Goal: Task Accomplishment & Management: Complete application form

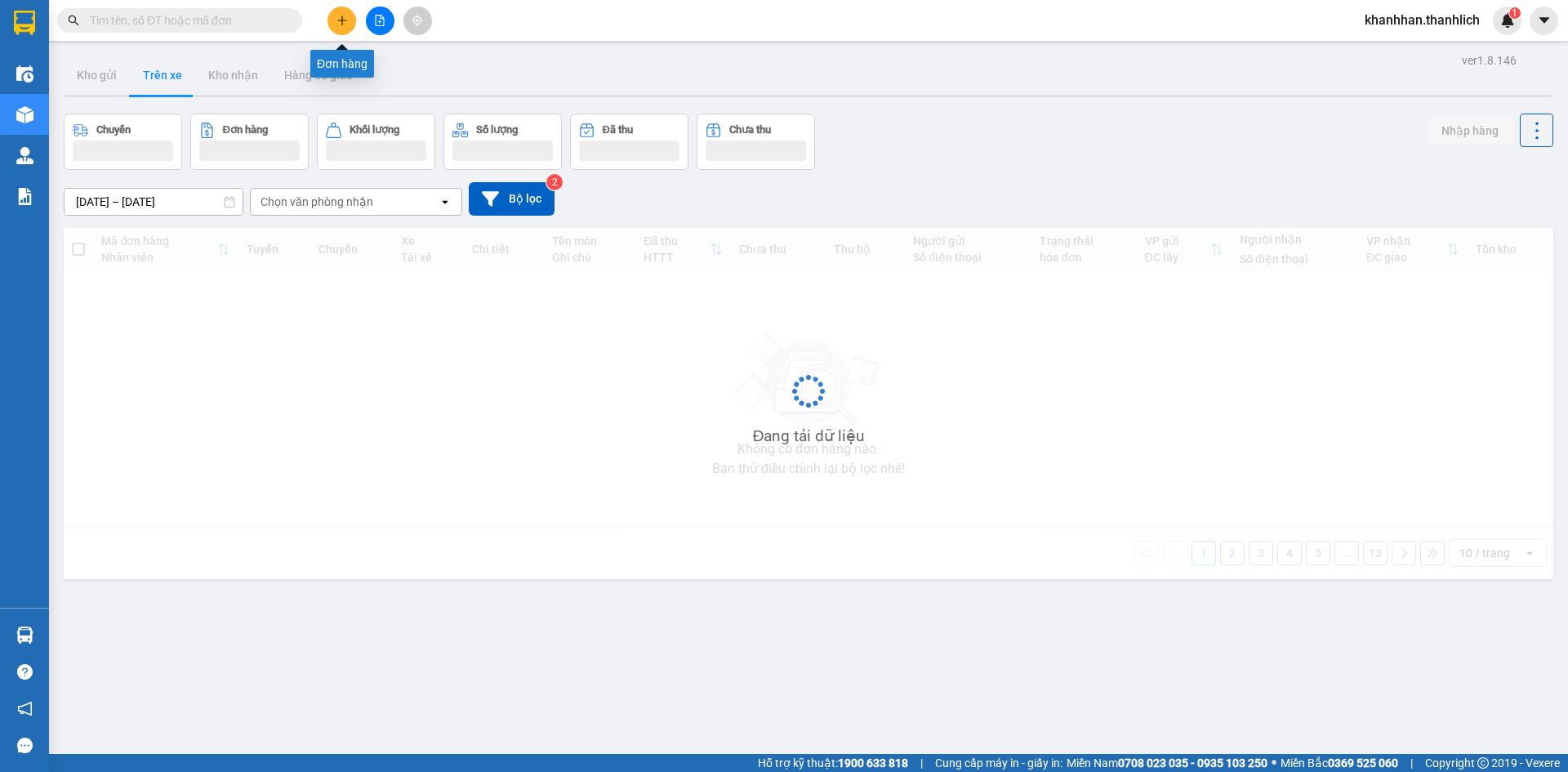
click at [346, 18] on icon "plus" at bounding box center [342, 20] width 12 height 12
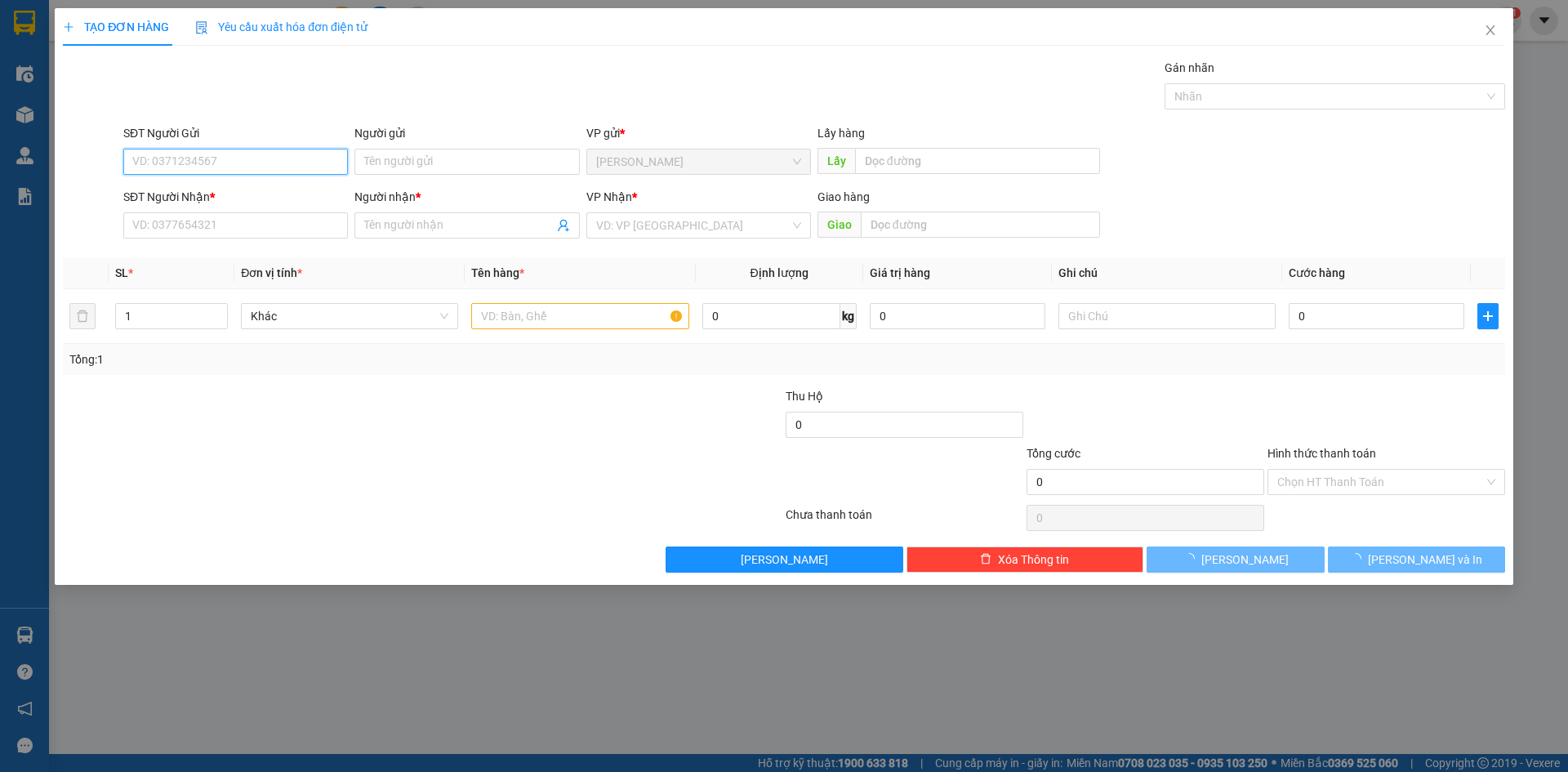
click at [242, 165] on input "SĐT Người Gửi" at bounding box center [235, 161] width 225 height 26
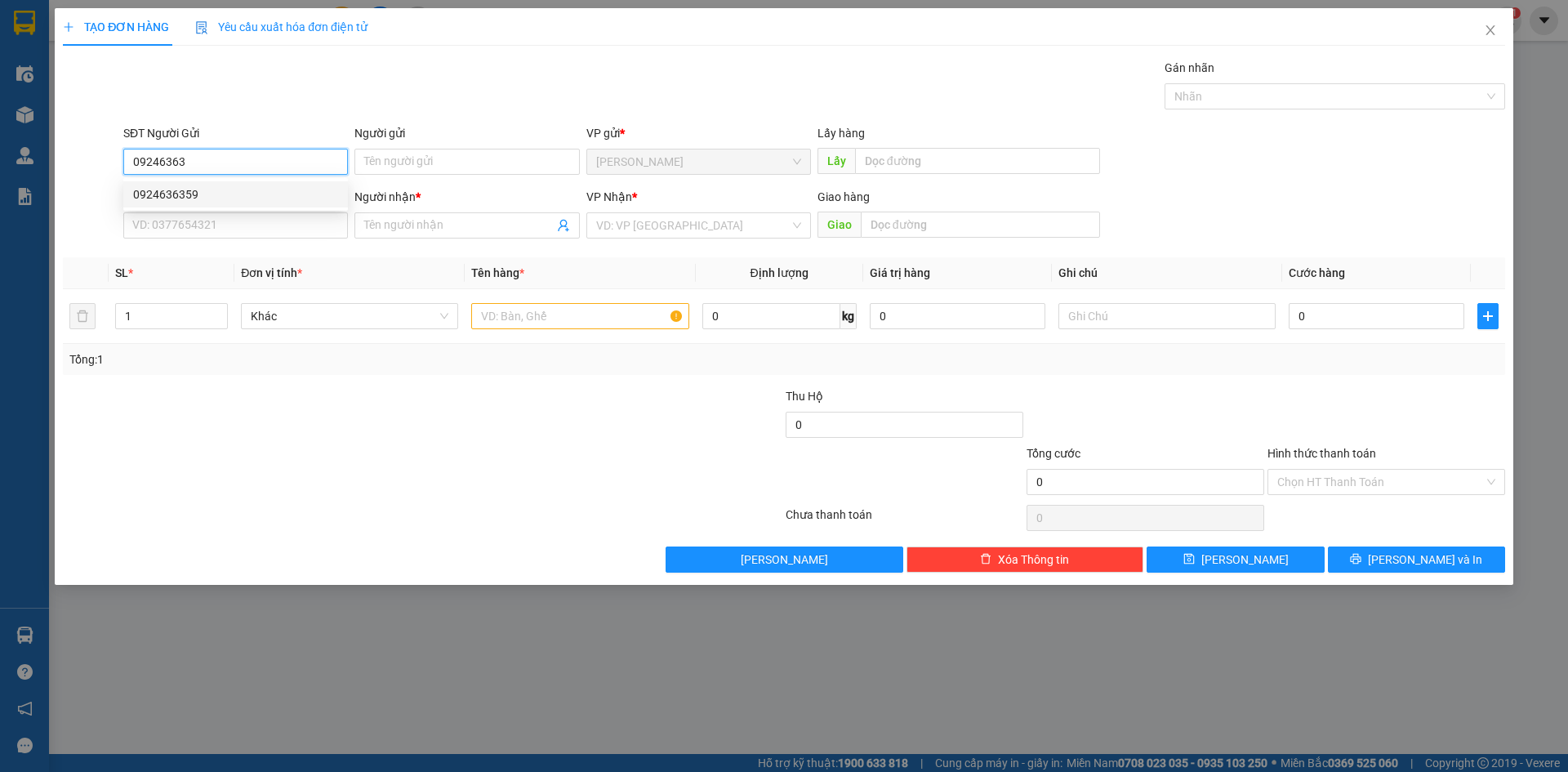
click at [303, 192] on div "0924636359" at bounding box center [235, 194] width 205 height 18
type input "0924636359"
type input "0347824782"
type input "LÂM"
type input "0924636359"
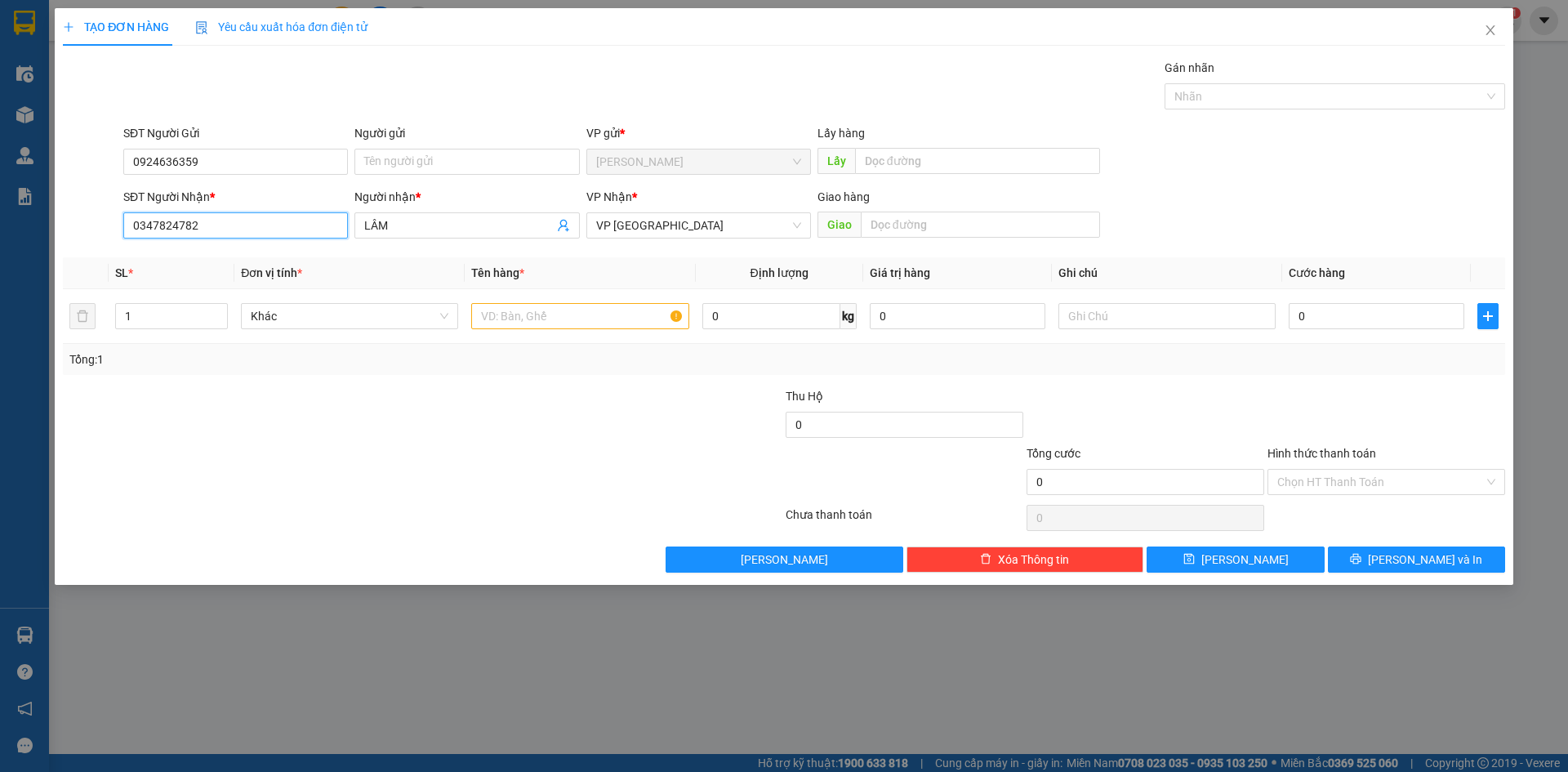
click at [298, 233] on input "0347824782" at bounding box center [235, 225] width 225 height 26
click at [595, 314] on input "text" at bounding box center [579, 316] width 217 height 26
type input "d"
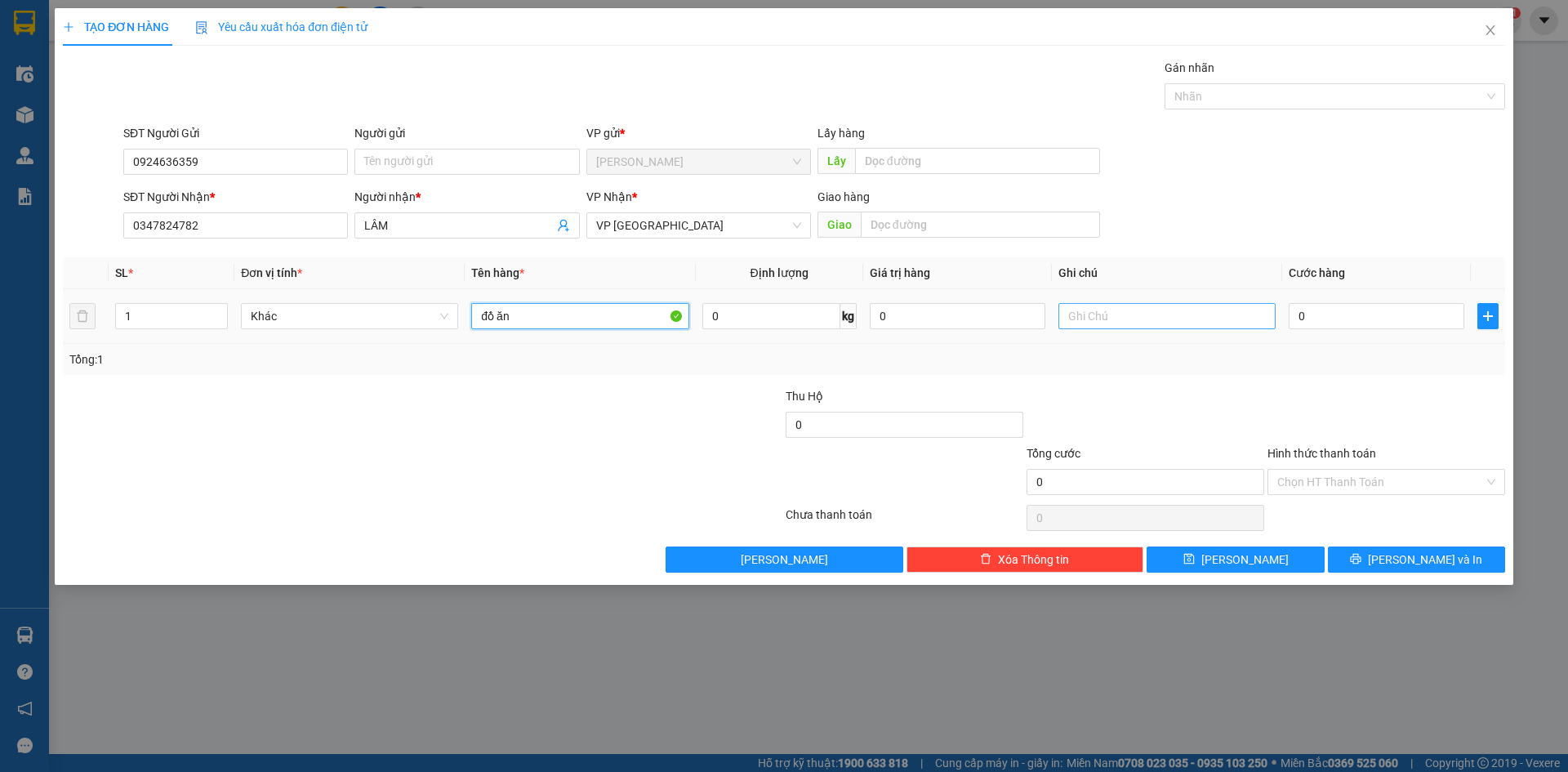
type input "đồ ăn"
click at [1101, 325] on input "text" at bounding box center [1167, 316] width 217 height 26
type input "thùng xốp"
click at [1318, 316] on input "0" at bounding box center [1376, 316] width 176 height 26
type input "5"
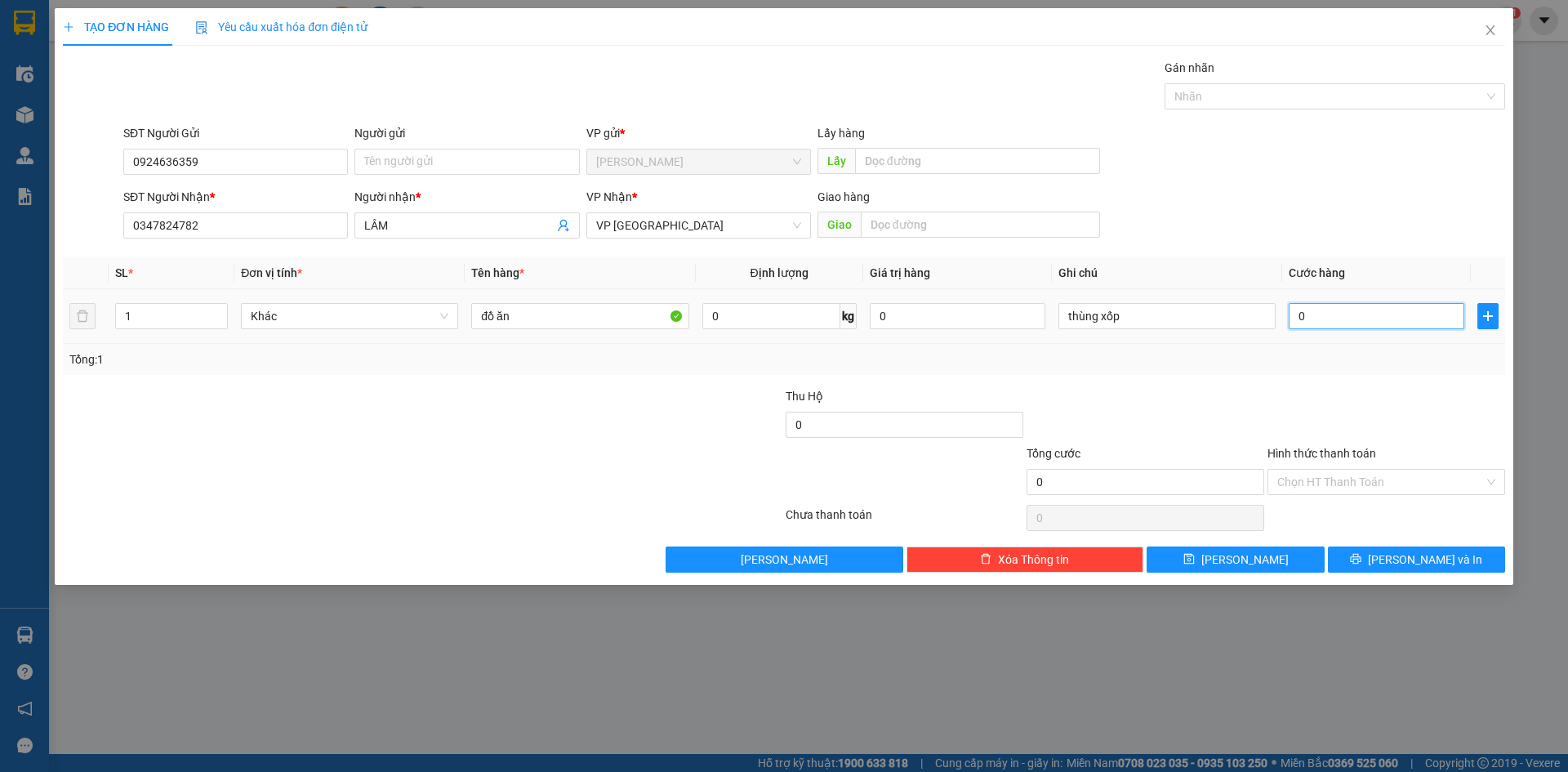
type input "5"
type input "0"
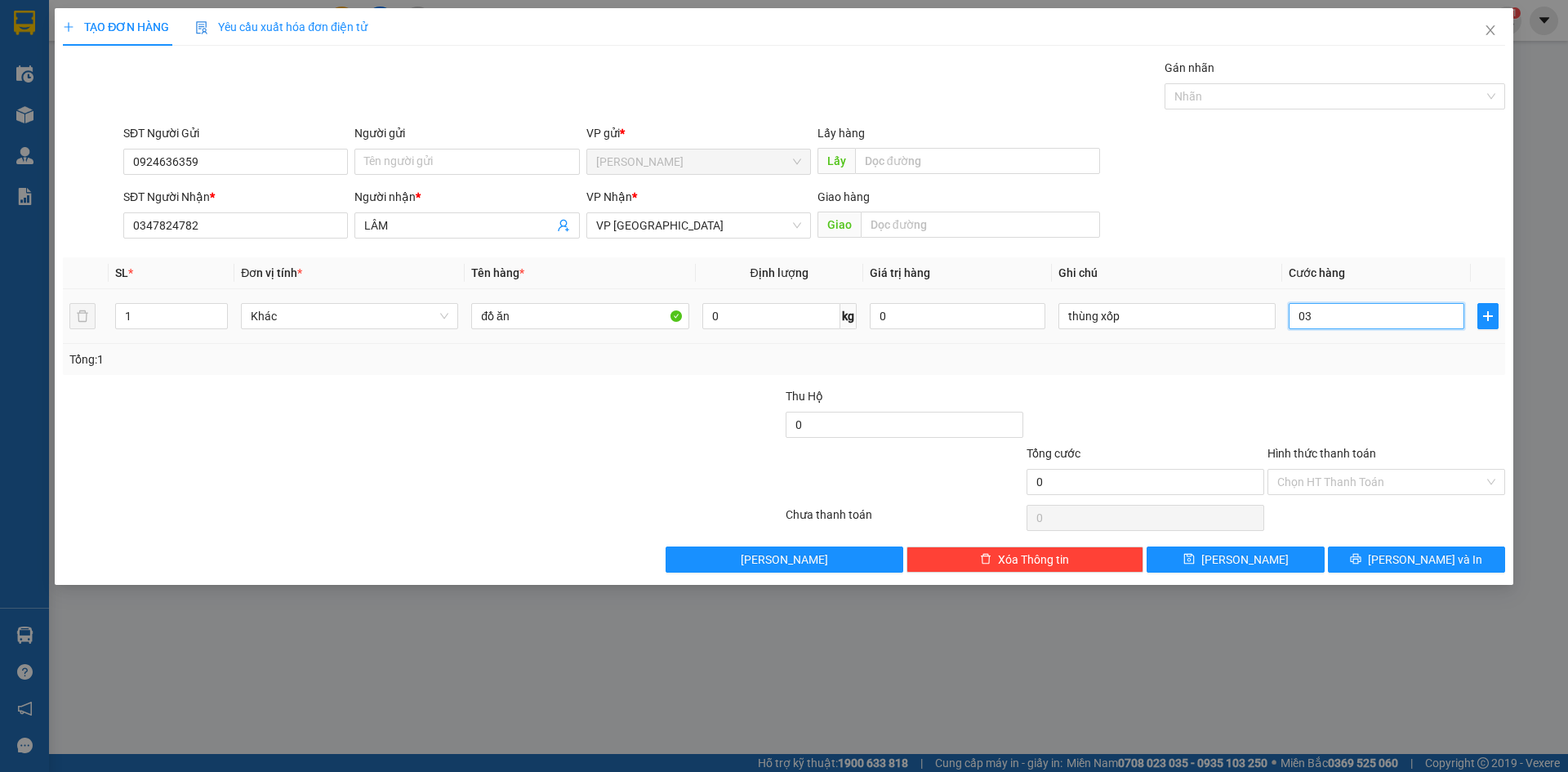
type input "03"
type input "3"
type input "030"
type input "30"
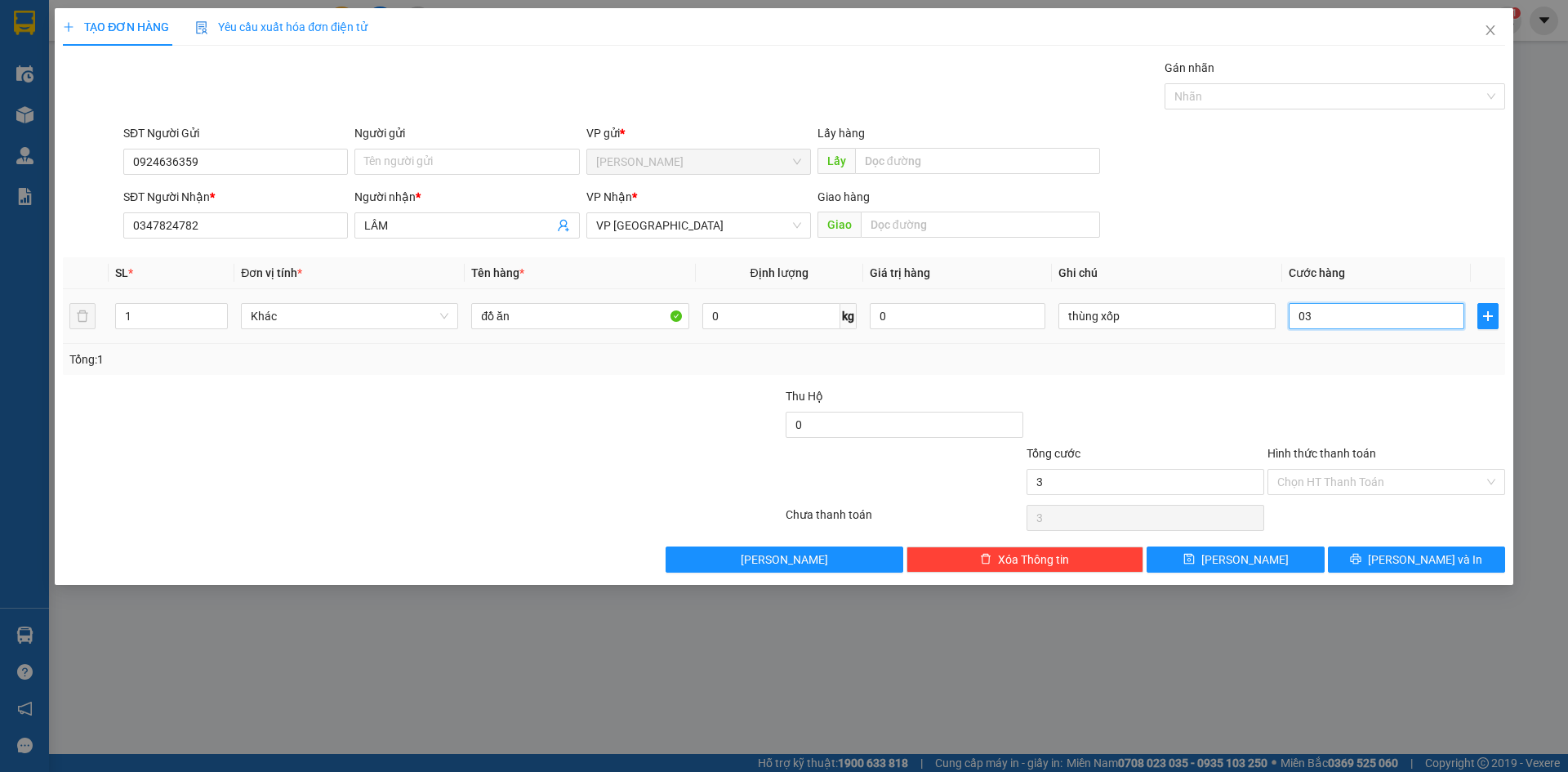
type input "30"
type input "0.300"
type input "300"
type input "03.000"
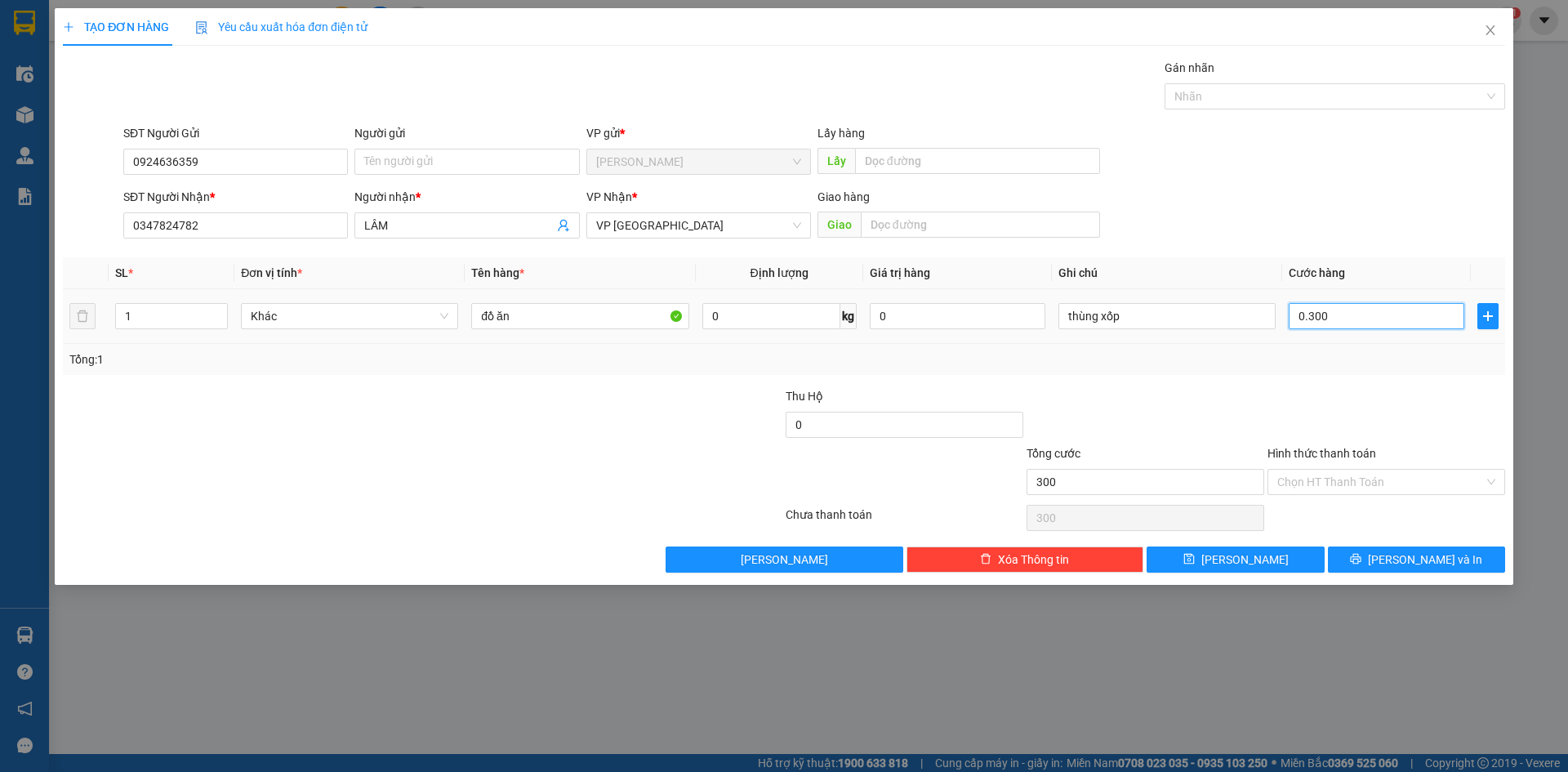
type input "3.000"
type input "030.000"
type input "30.000"
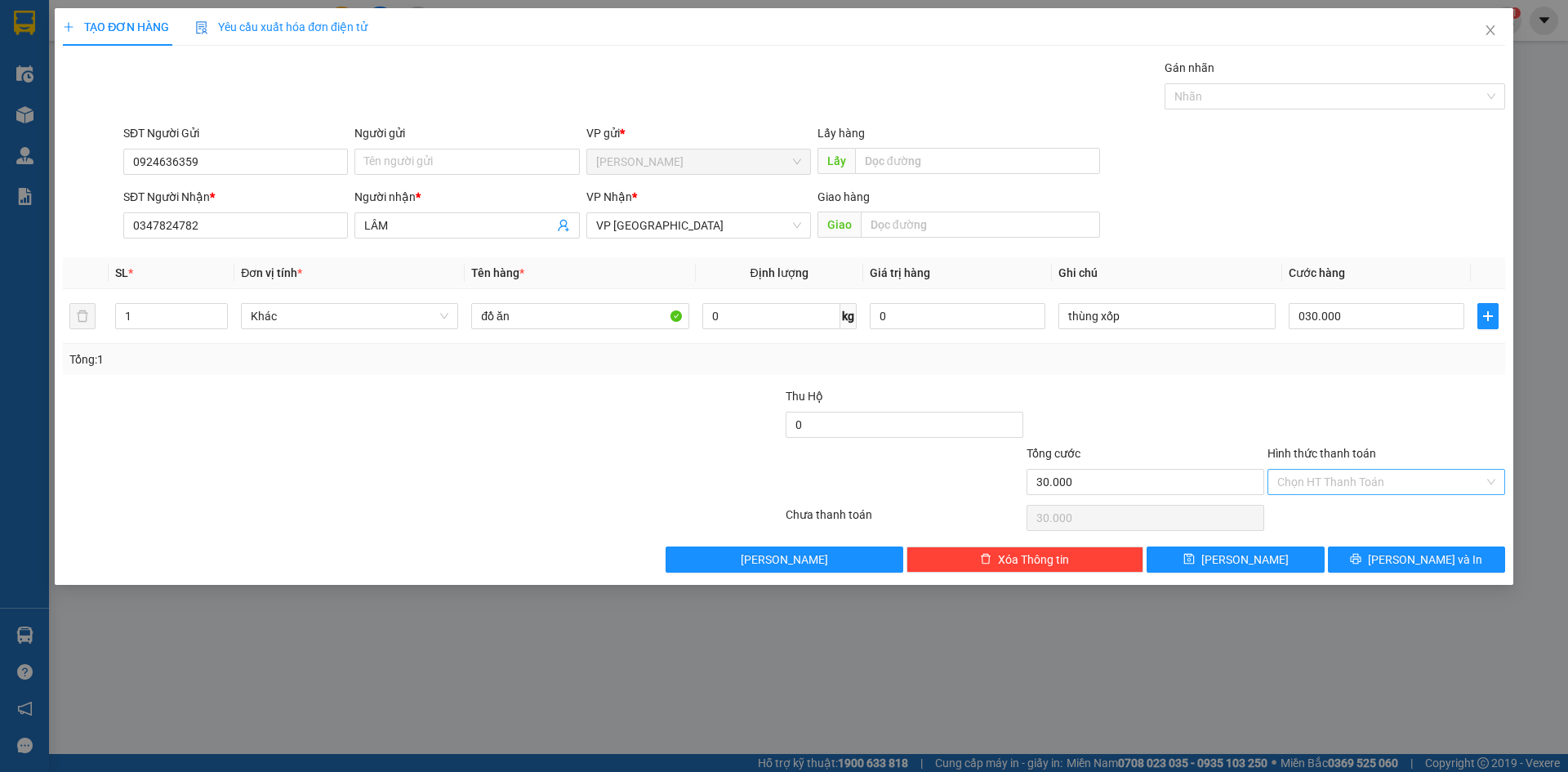
type input "30.000"
click at [1406, 482] on input "Hình thức thanh toán" at bounding box center [1380, 481] width 207 height 24
click at [1384, 518] on div "Tại văn phòng" at bounding box center [1386, 514] width 218 height 18
type input "0"
click at [1392, 551] on button "Lưu và In" at bounding box center [1416, 559] width 177 height 26
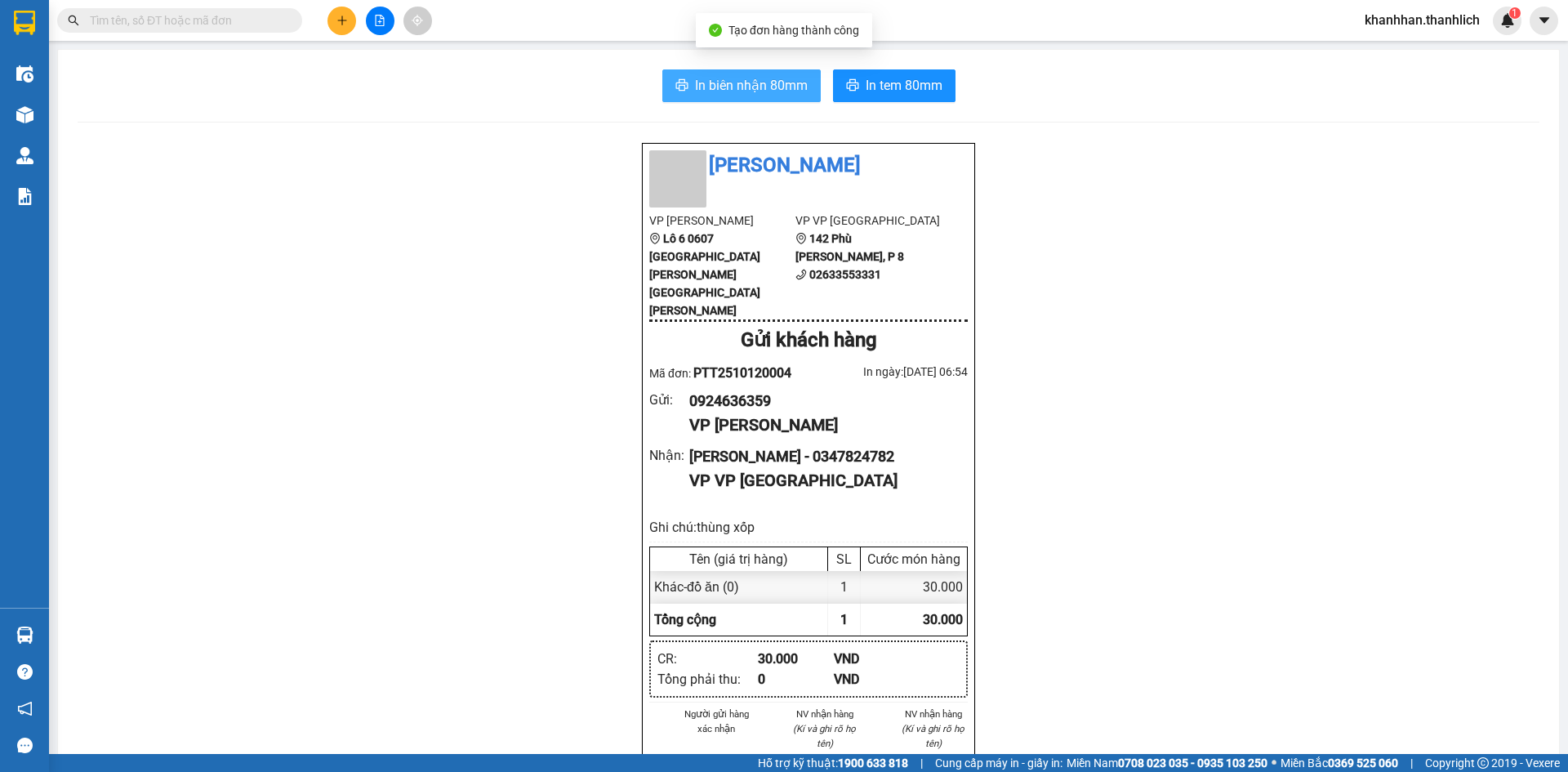
click at [705, 80] on span "In biên nhận 80mm" at bounding box center [751, 85] width 113 height 20
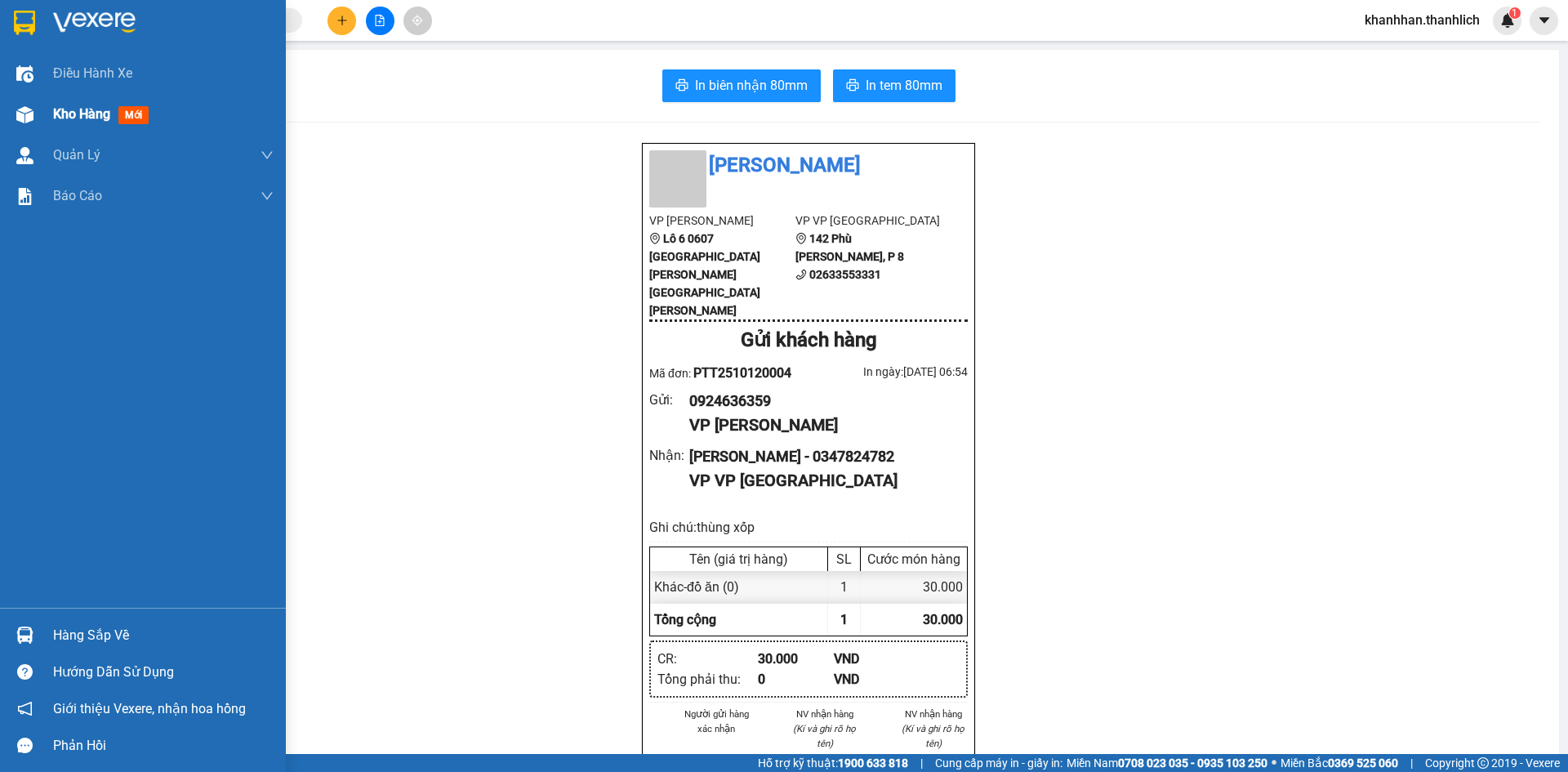
click at [148, 105] on div "Kho hàng mới" at bounding box center [104, 114] width 102 height 20
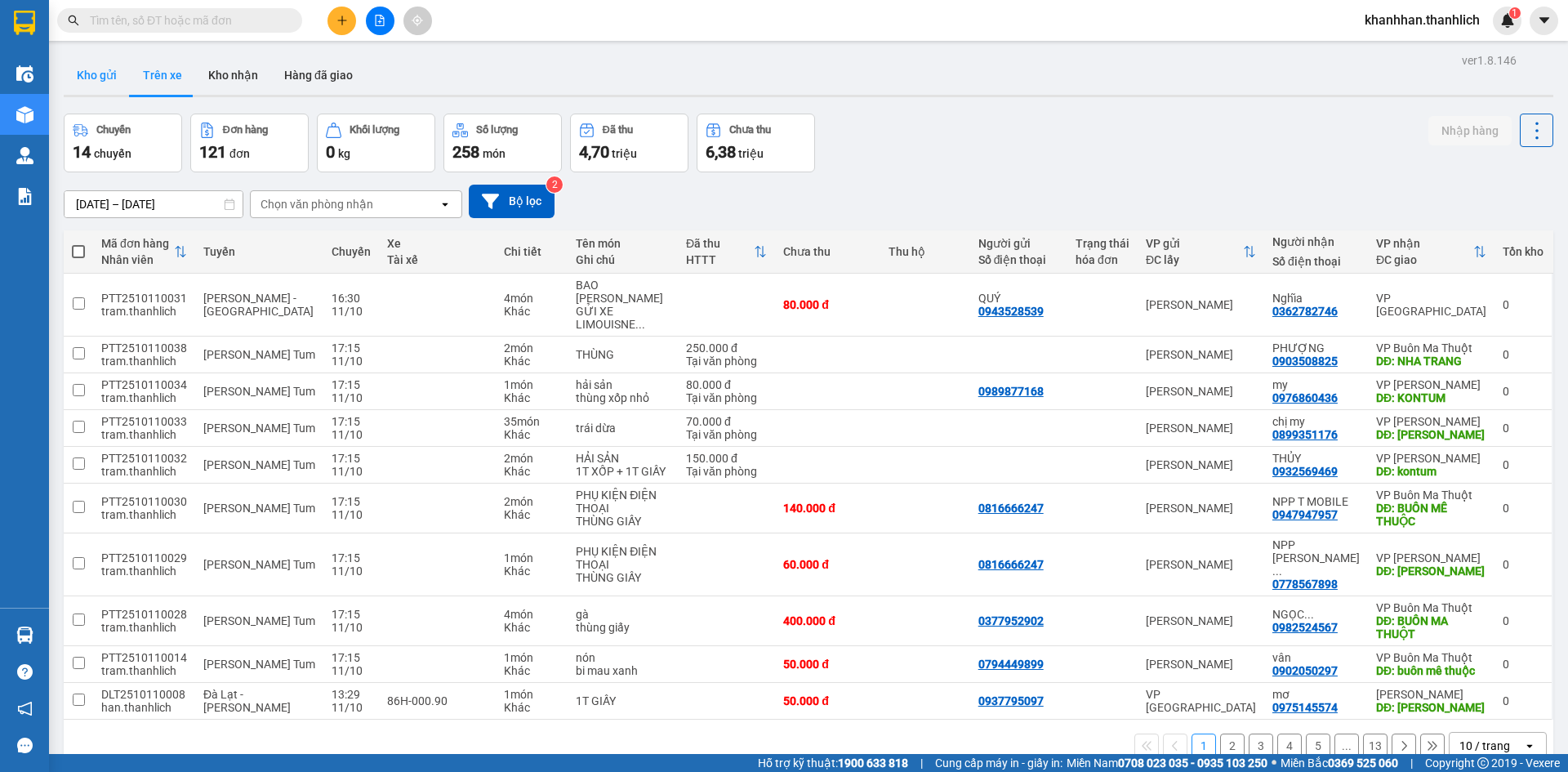
click at [97, 74] on button "Kho gửi" at bounding box center [97, 75] width 66 height 39
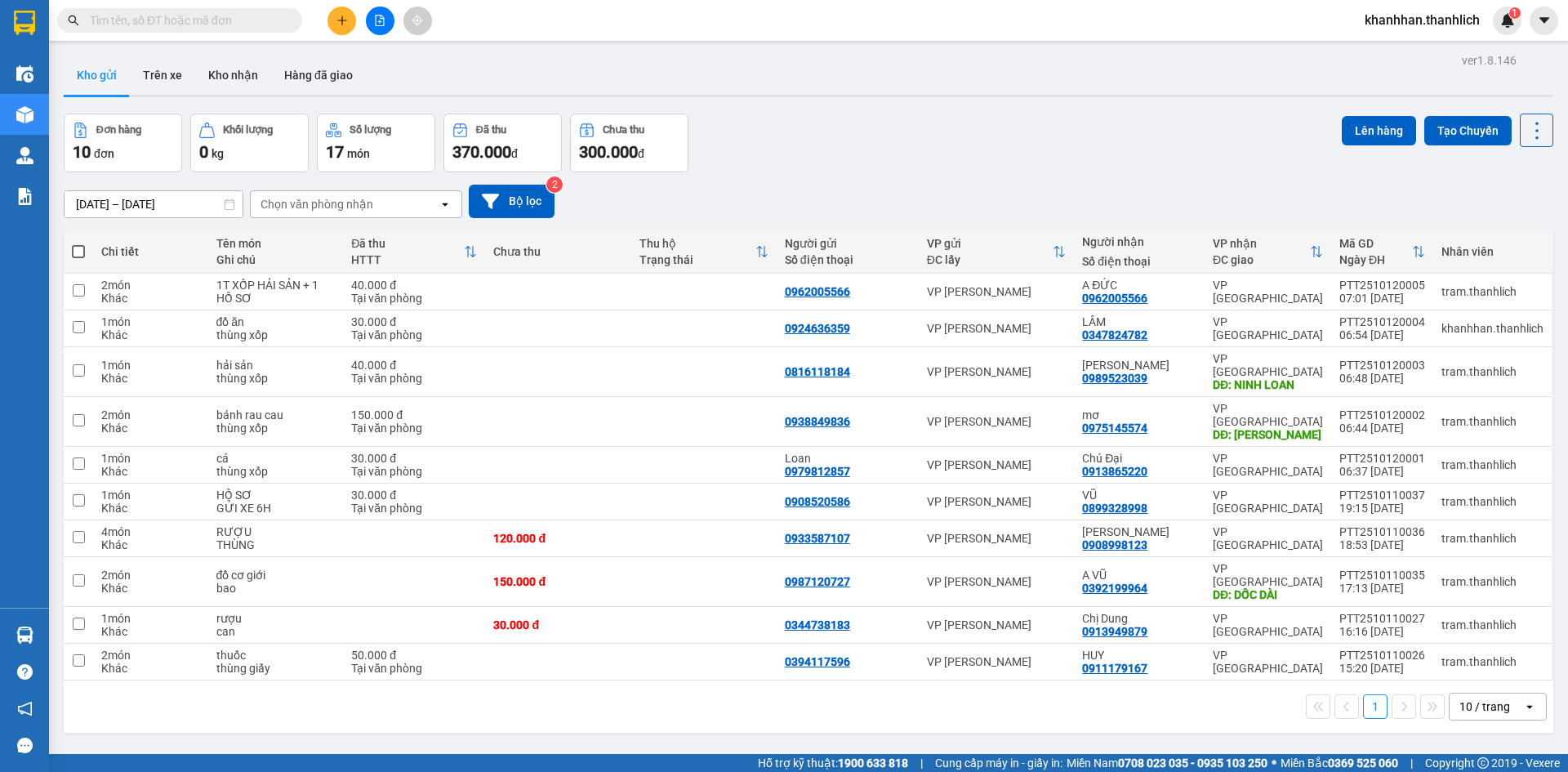
click at [334, 17] on button at bounding box center [341, 20] width 28 height 28
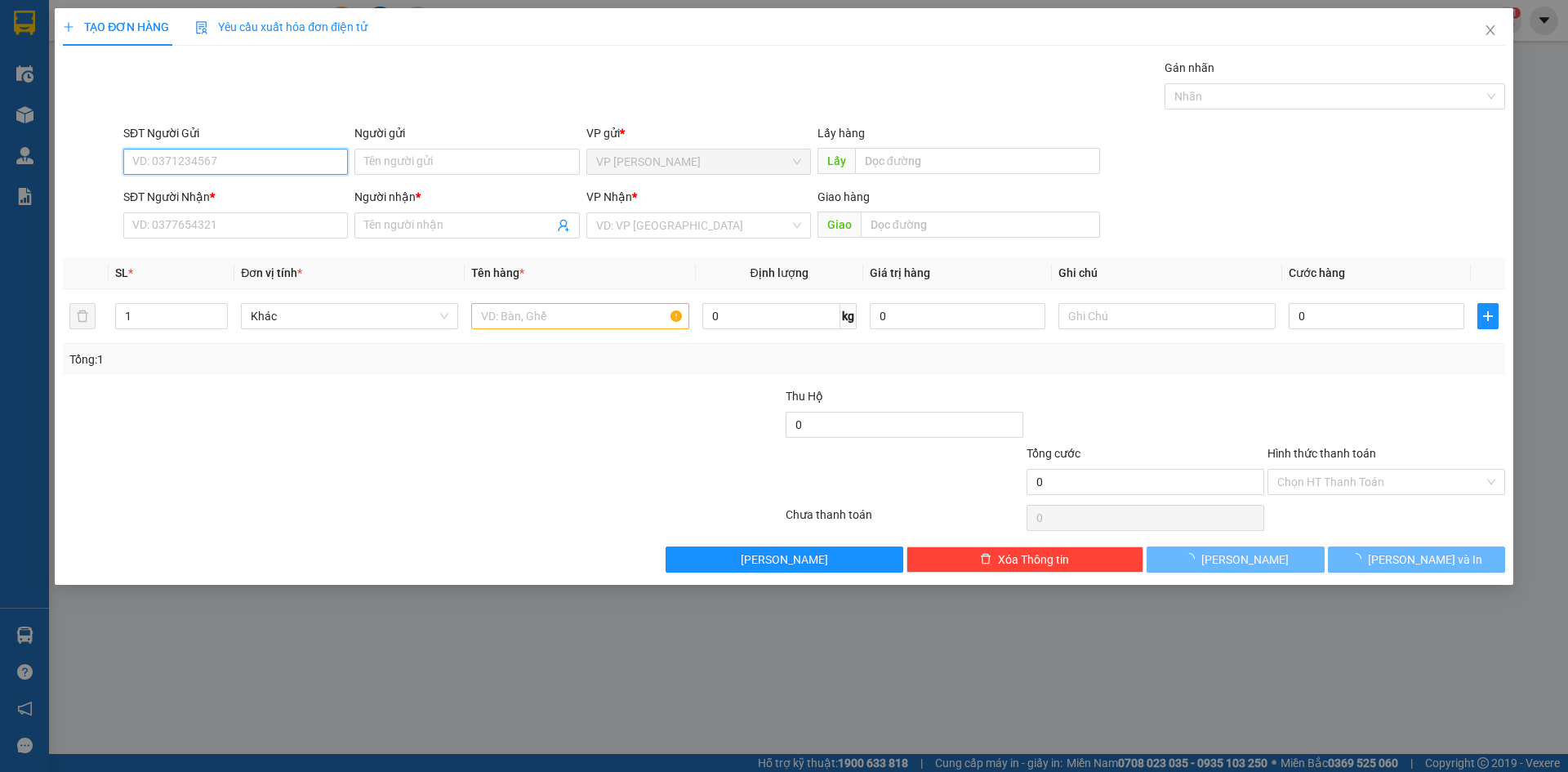
click at [225, 156] on input "SĐT Người Gửi" at bounding box center [235, 161] width 225 height 26
click at [224, 190] on div "0913547049" at bounding box center [235, 194] width 205 height 18
type input "0913547049"
type input "0976041323"
type input "NAM"
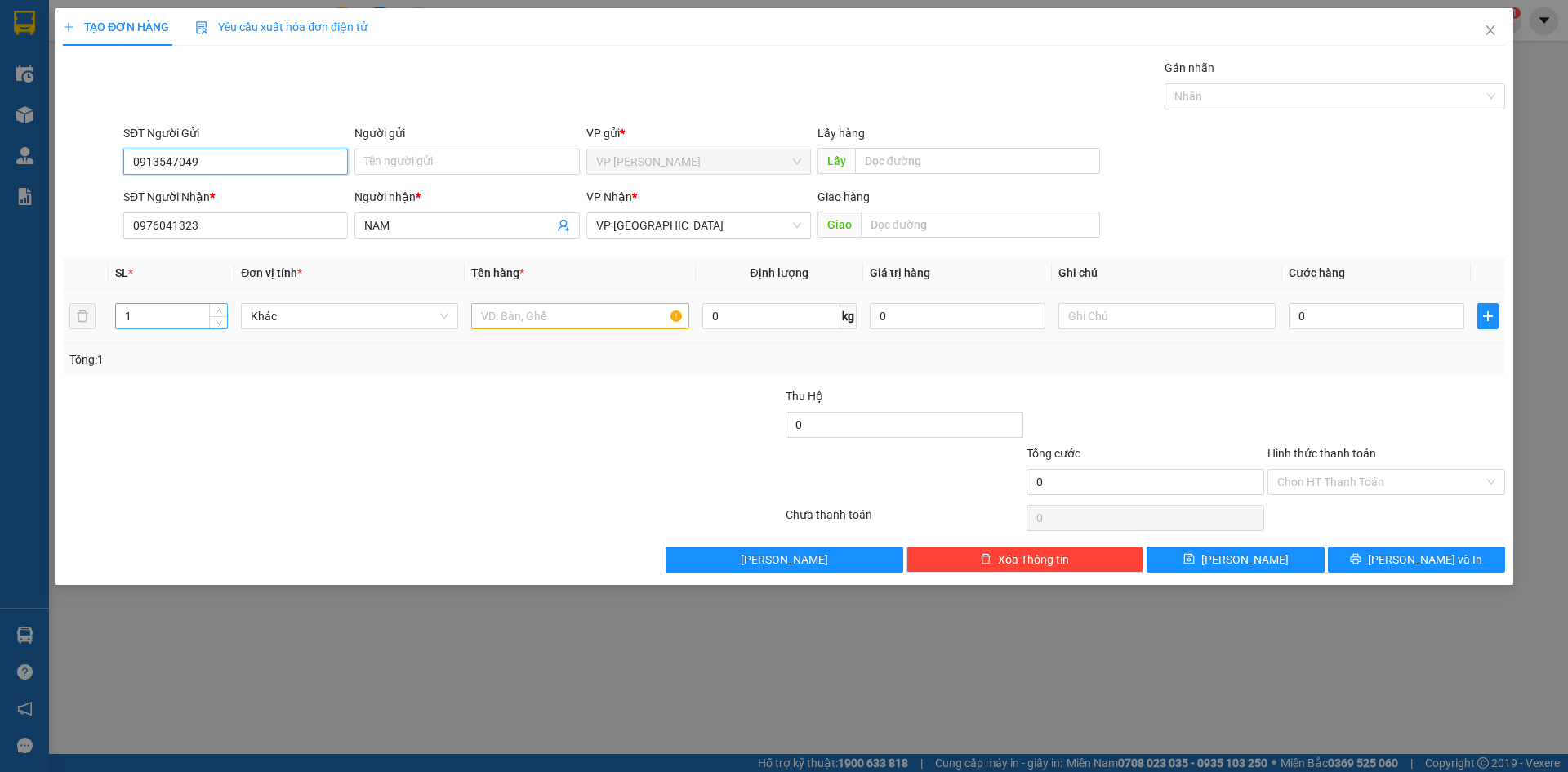
type input "0913547049"
click at [195, 327] on input "1" at bounding box center [171, 315] width 111 height 24
click at [221, 215] on input "0976041323" at bounding box center [235, 225] width 225 height 26
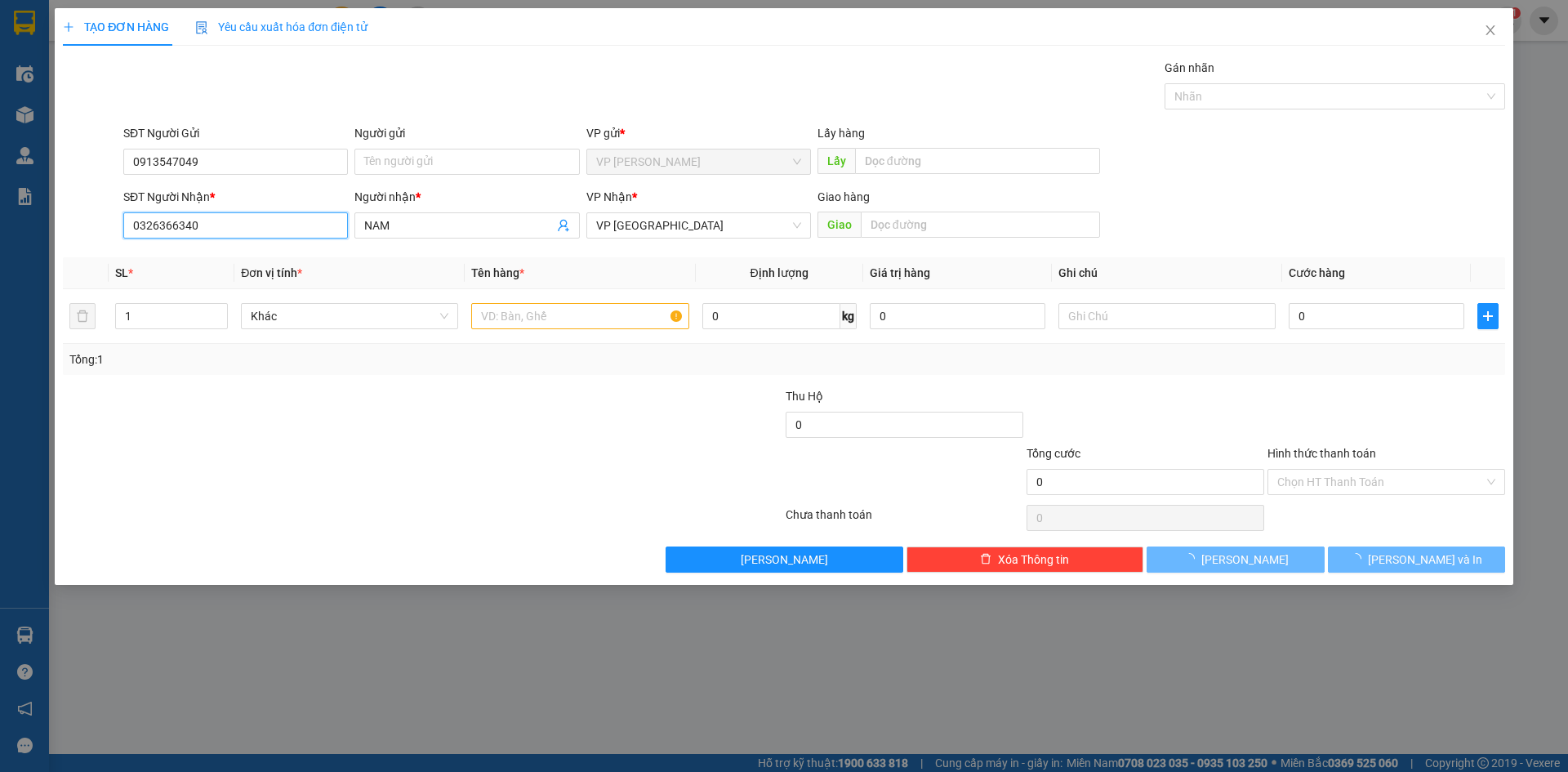
type input "0326366340"
click at [429, 240] on div "Người nhận * NAM" at bounding box center [467, 216] width 225 height 57
click at [426, 226] on input "NAM" at bounding box center [459, 226] width 189 height 18
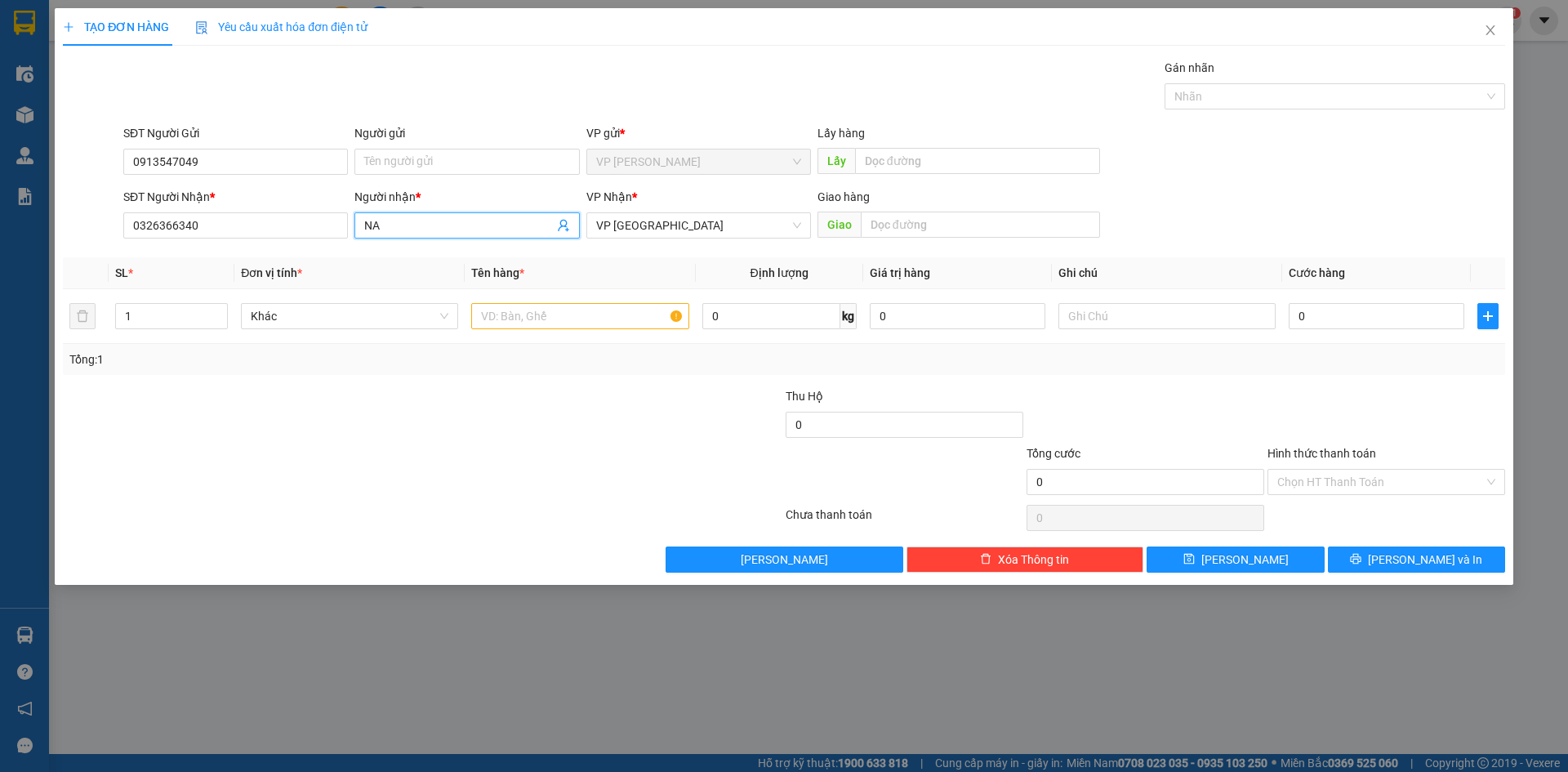
type input "N"
type input "[GEOGRAPHIC_DATA]"
click at [157, 324] on input "1" at bounding box center [171, 315] width 111 height 24
type input "2"
click at [546, 317] on input "text" at bounding box center [579, 316] width 217 height 26
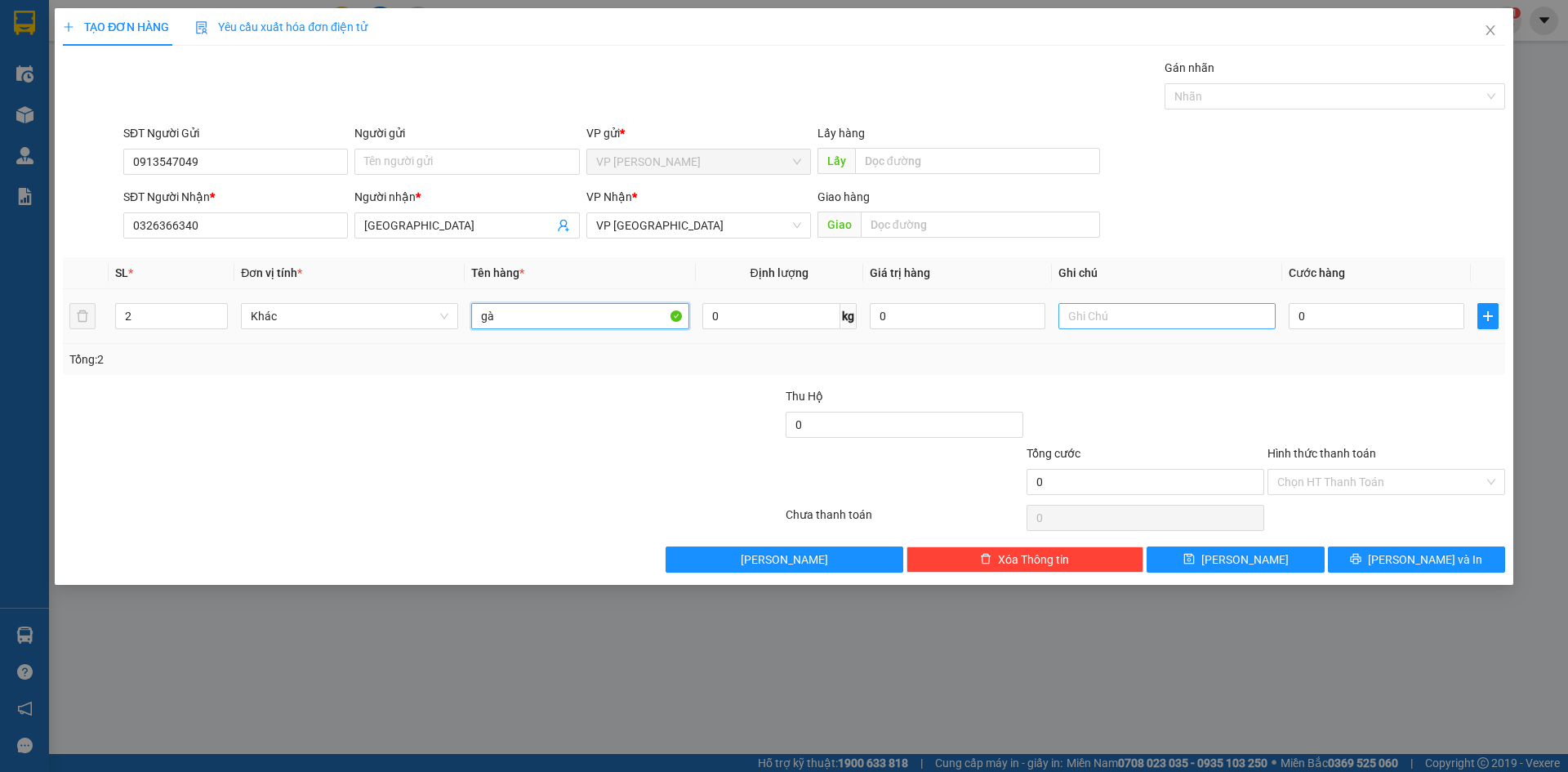
type input "gà"
click at [1098, 306] on input "text" at bounding box center [1167, 316] width 217 height 26
type input "thùng giấy"
click at [1293, 308] on input "0" at bounding box center [1376, 316] width 176 height 26
type input "2"
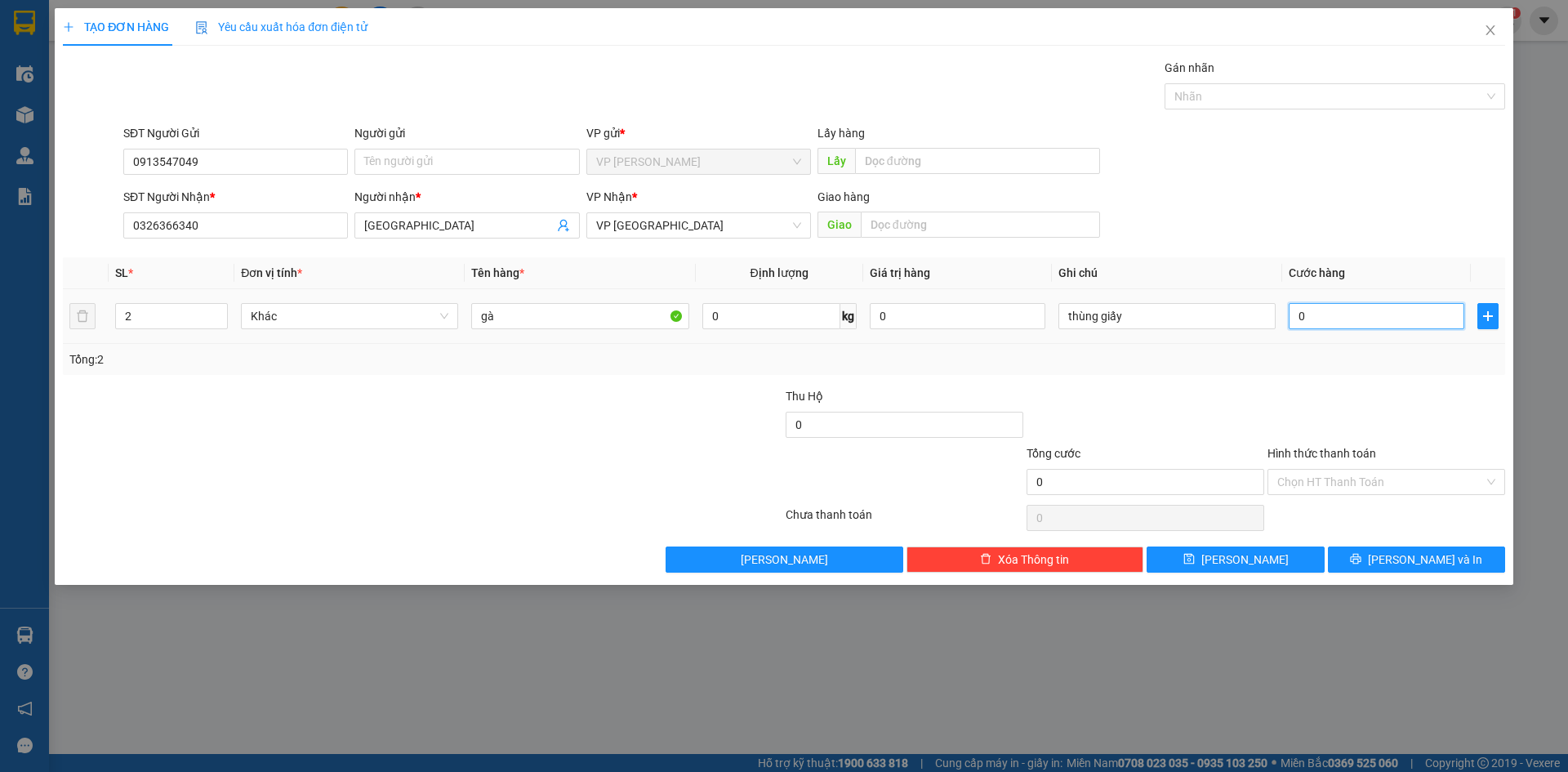
type input "2"
type input "20"
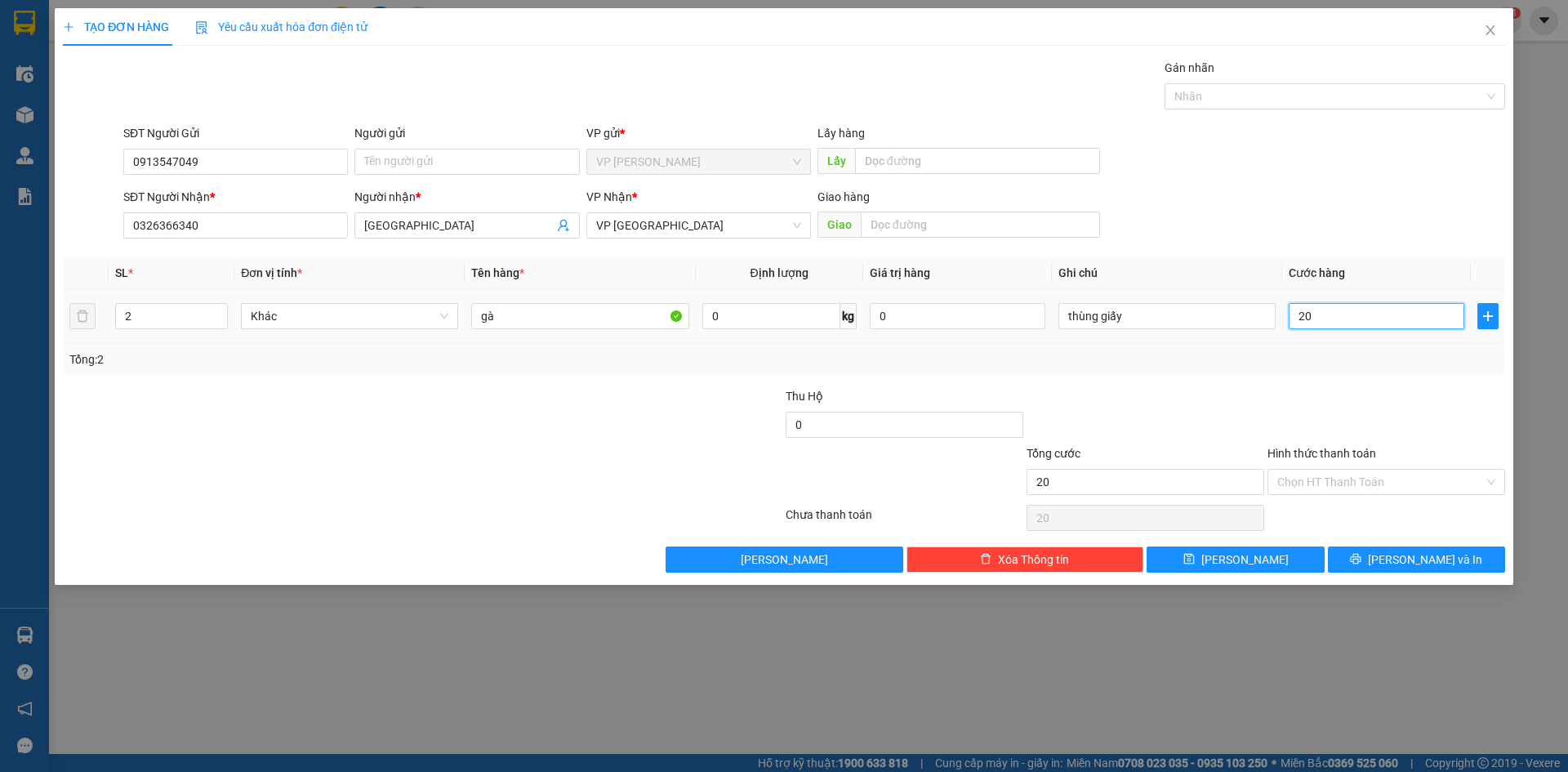
type input "200"
type input "2.000"
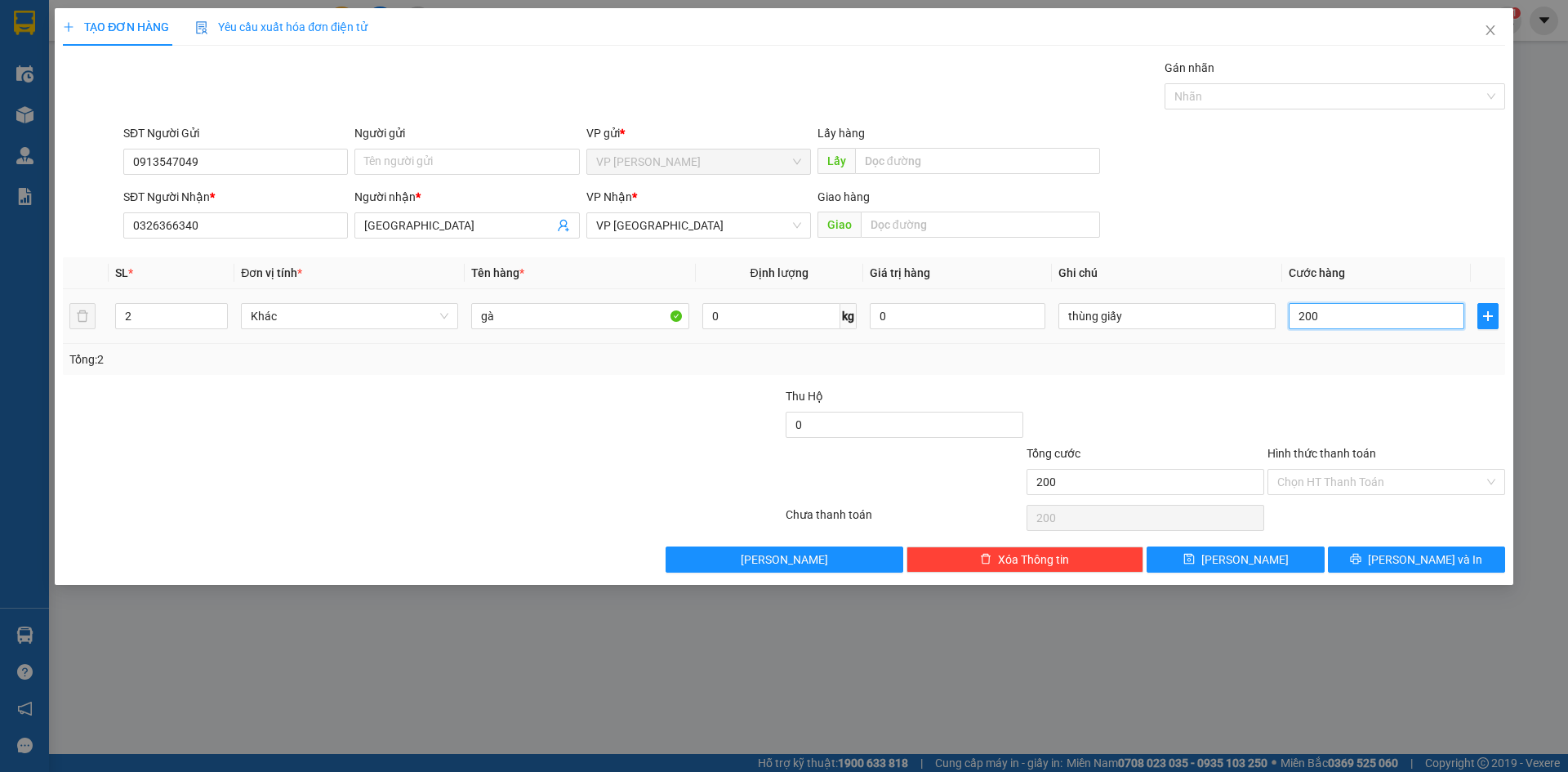
type input "2.000"
type input "20.000"
type input "200.000"
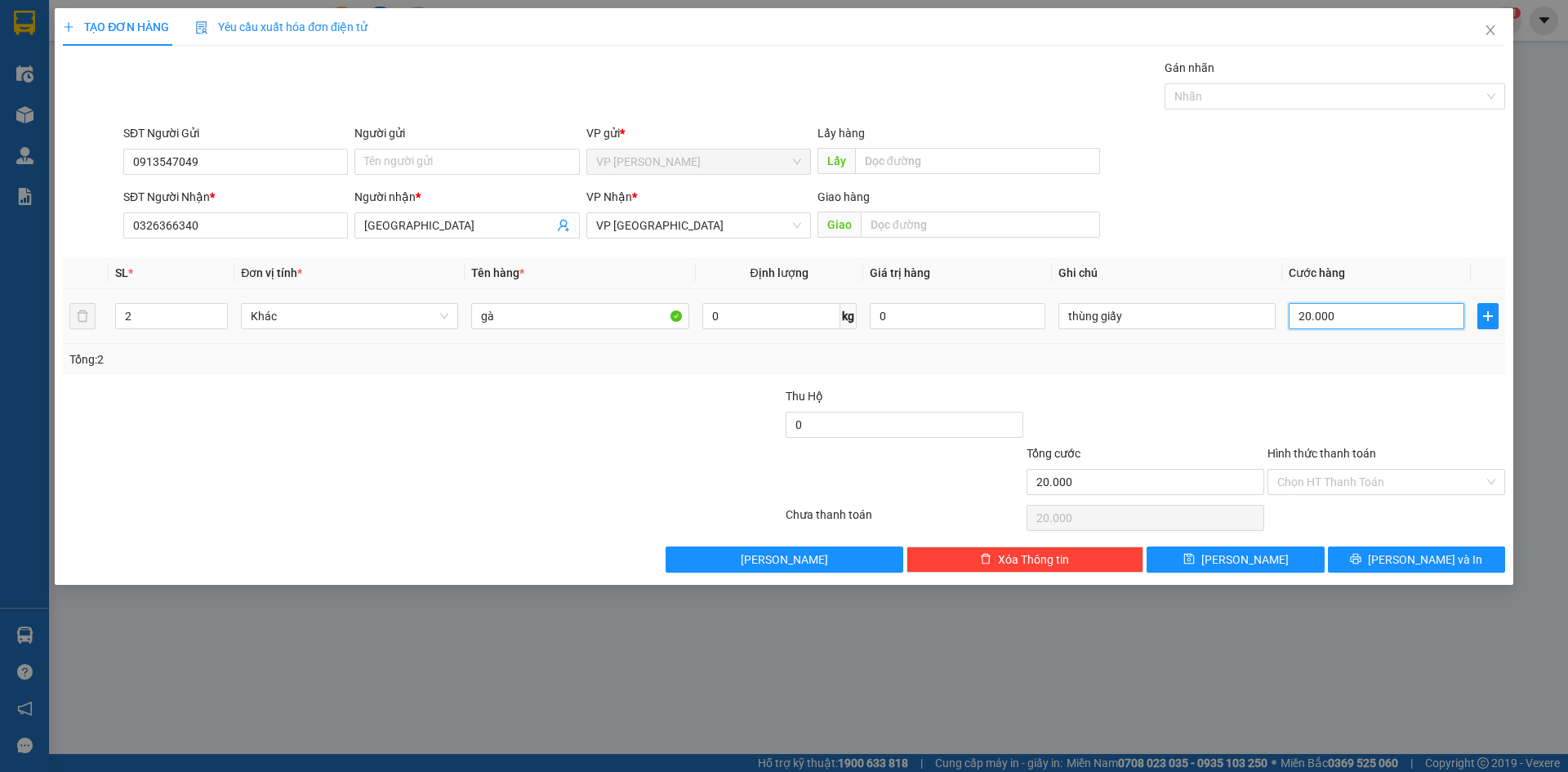
type input "200.000"
click at [939, 421] on input "0" at bounding box center [904, 424] width 237 height 26
type input "1.000.000"
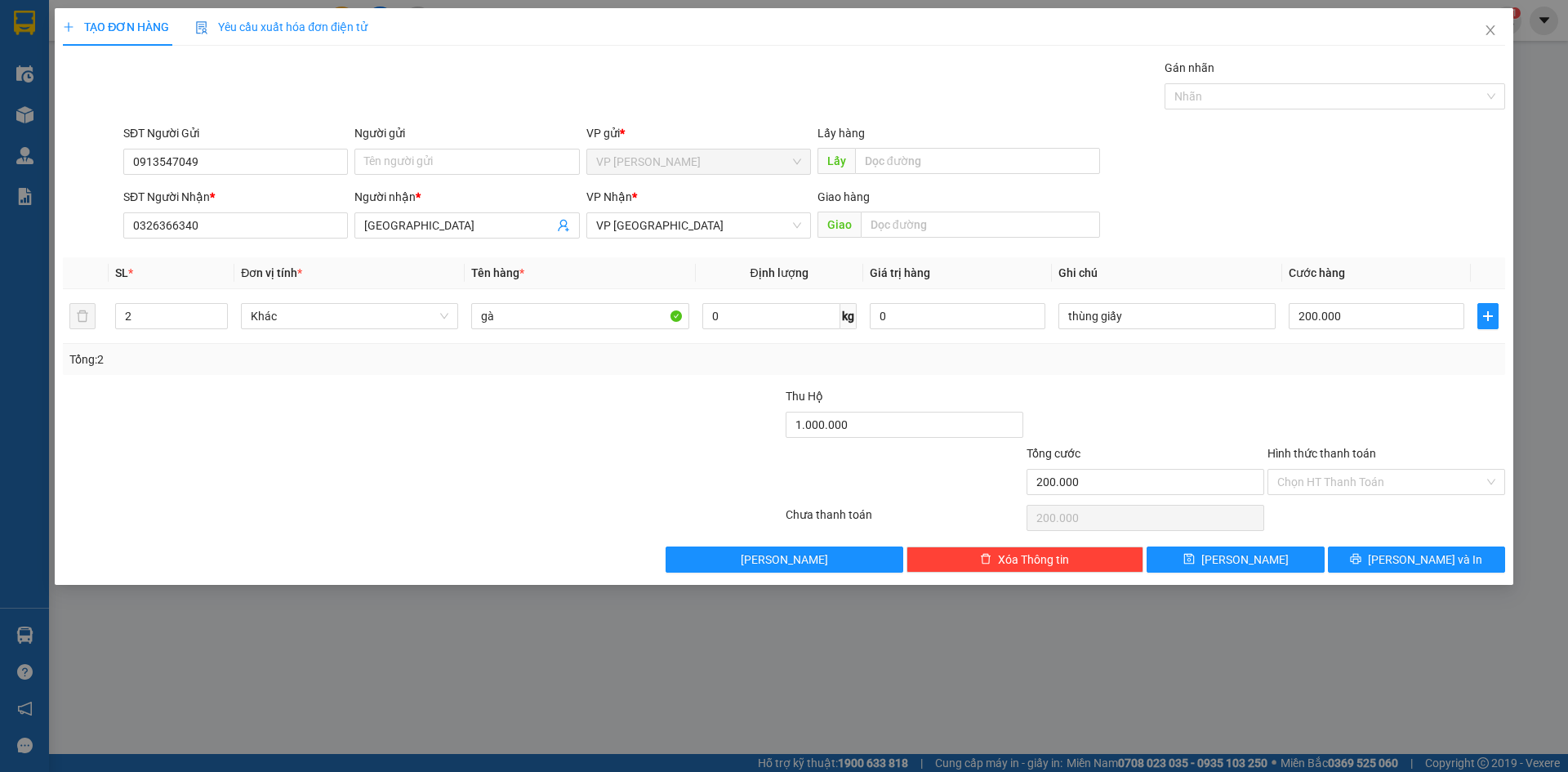
click at [1376, 497] on div "Hình thức thanh toán Chọn HT Thanh Toán" at bounding box center [1386, 473] width 237 height 57
click at [1361, 554] on icon "printer" at bounding box center [1355, 559] width 11 height 11
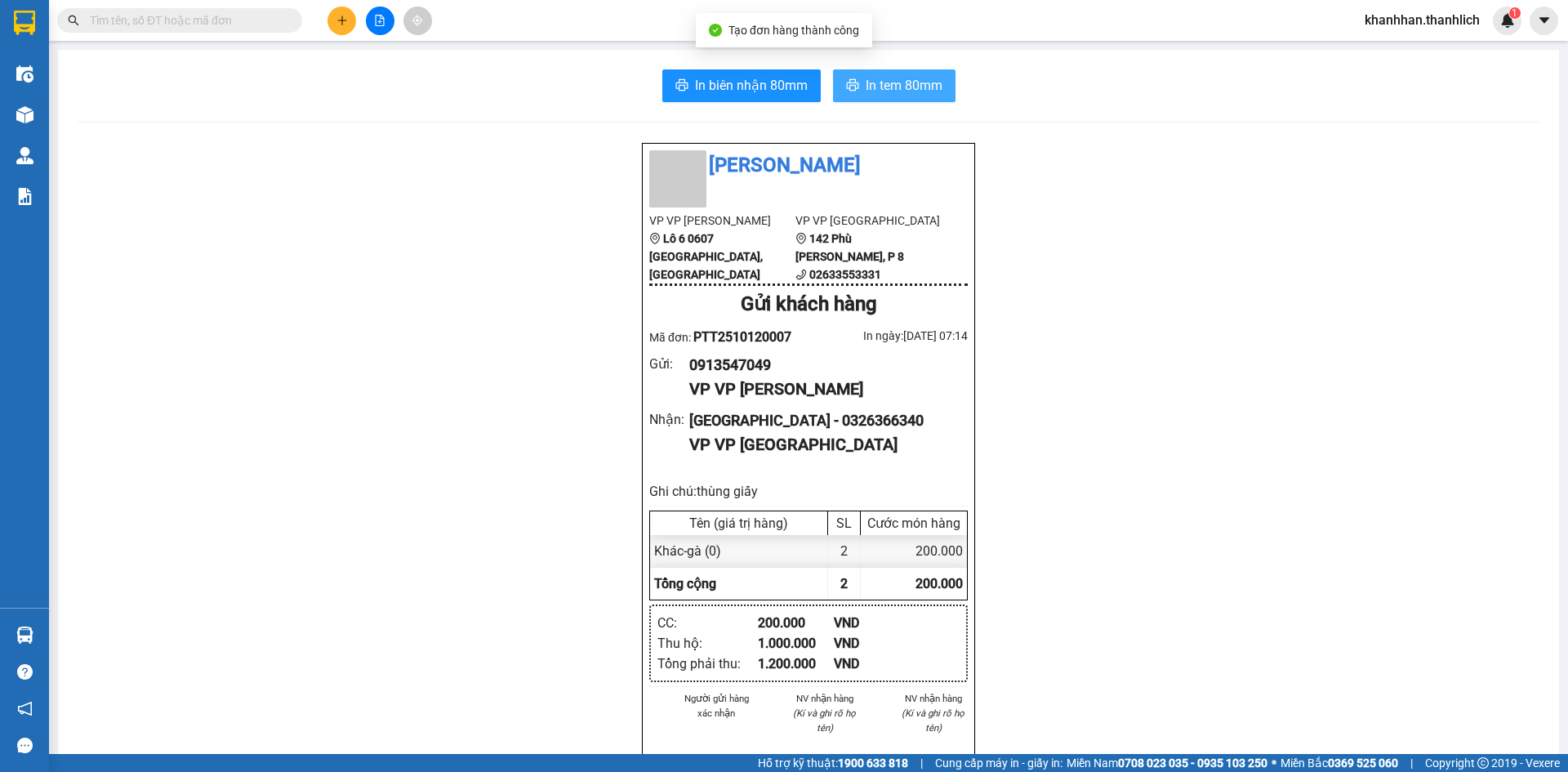
click at [910, 85] on span "In tem 80mm" at bounding box center [903, 85] width 77 height 20
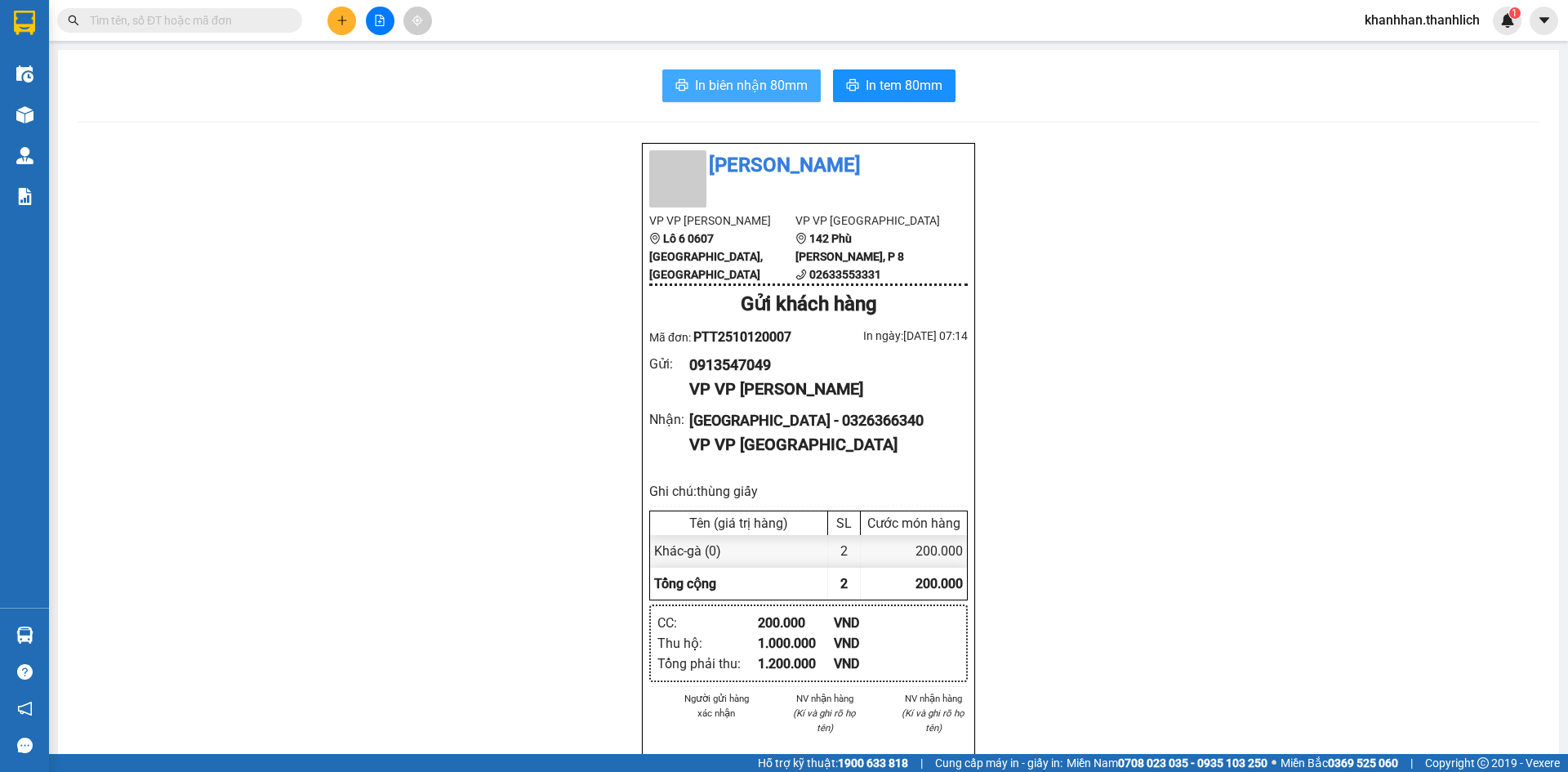
click at [750, 94] on span "In biên nhận 80mm" at bounding box center [751, 85] width 113 height 20
click at [717, 78] on span "In biên nhận 80mm" at bounding box center [751, 85] width 113 height 20
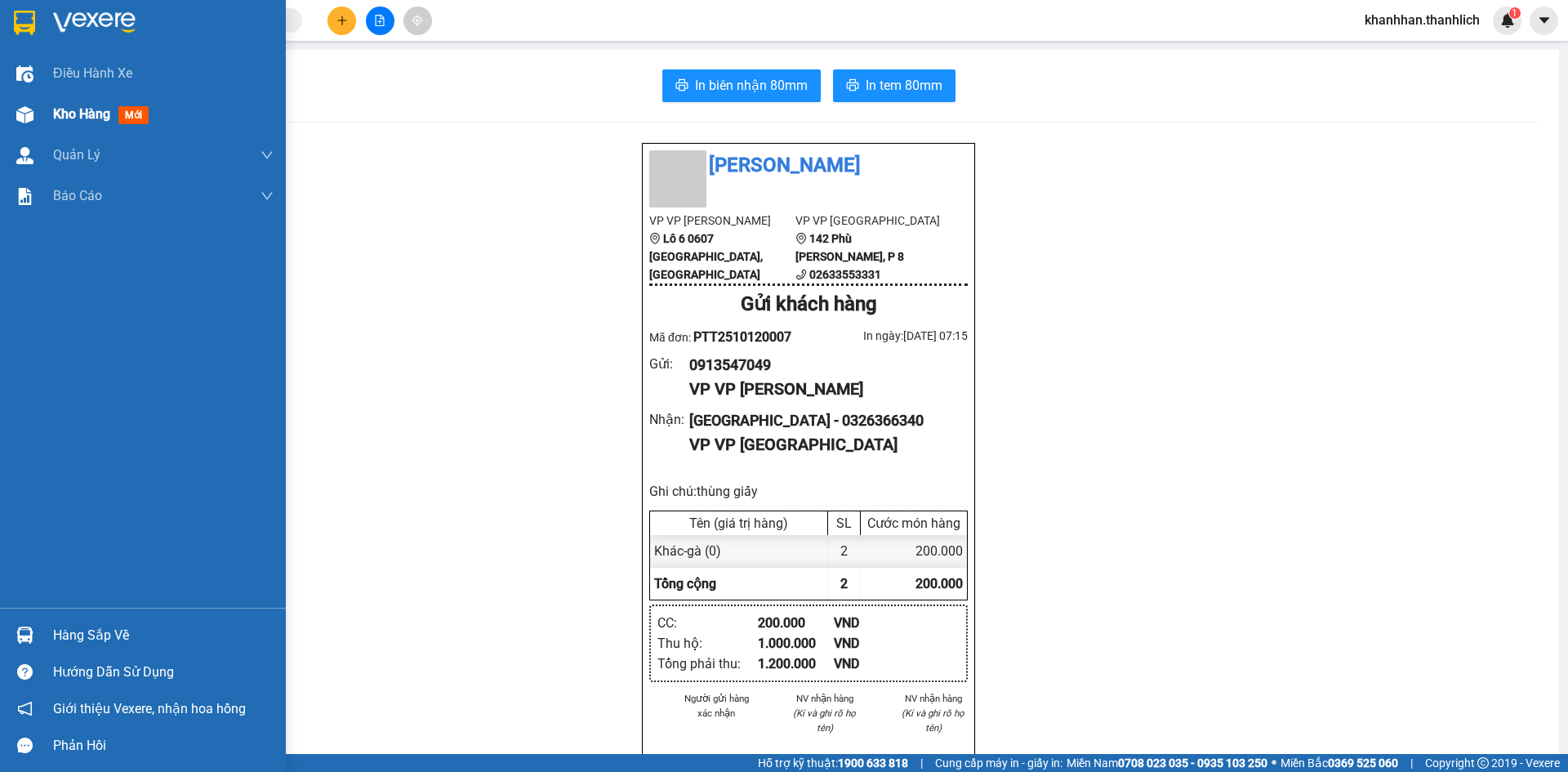
click at [61, 108] on span "Kho hàng" at bounding box center [82, 114] width 57 height 16
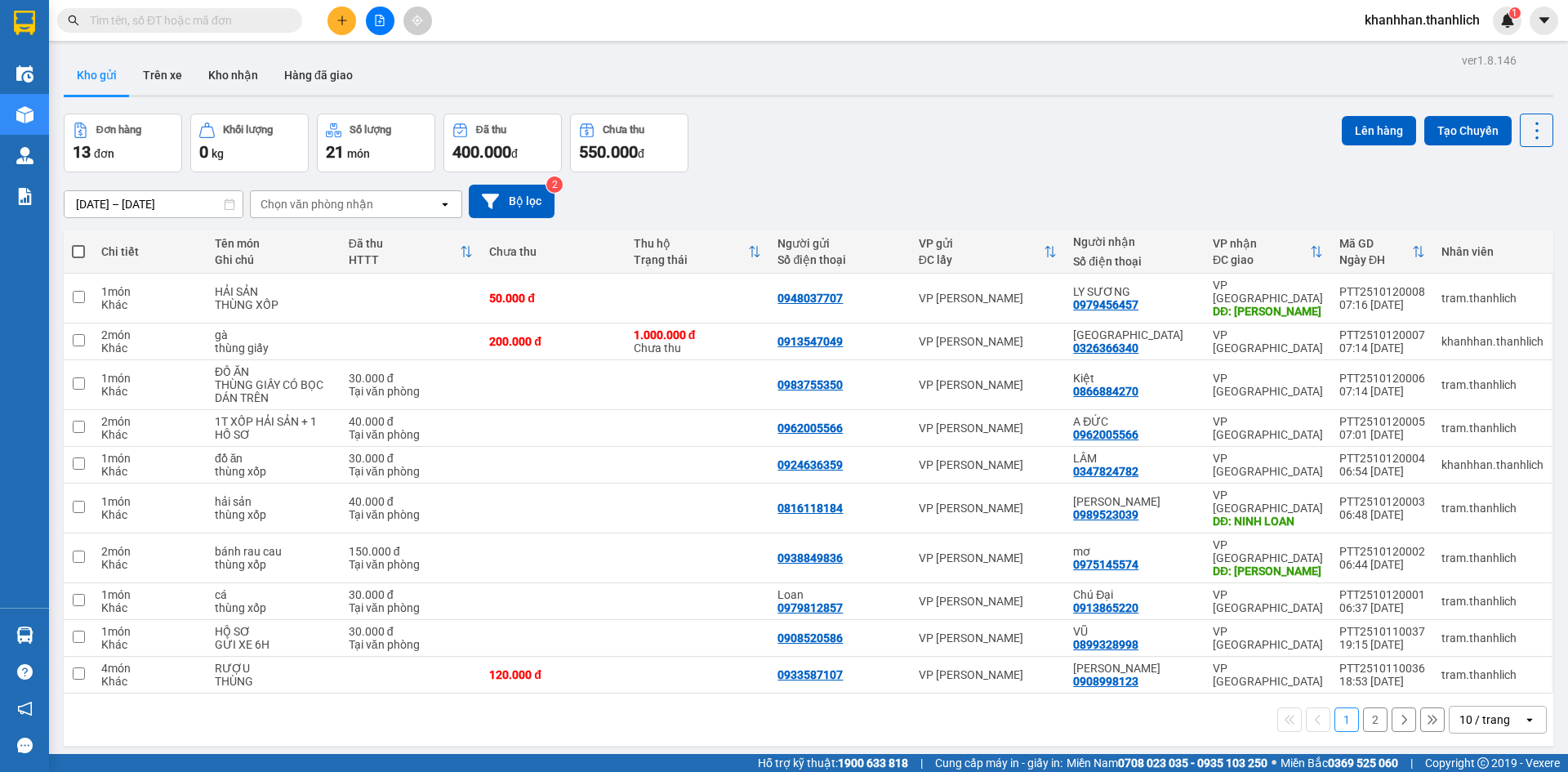
click at [1484, 712] on div "10 / trang" at bounding box center [1484, 719] width 51 height 17
click at [1467, 585] on span "50 / trang" at bounding box center [1476, 585] width 52 height 17
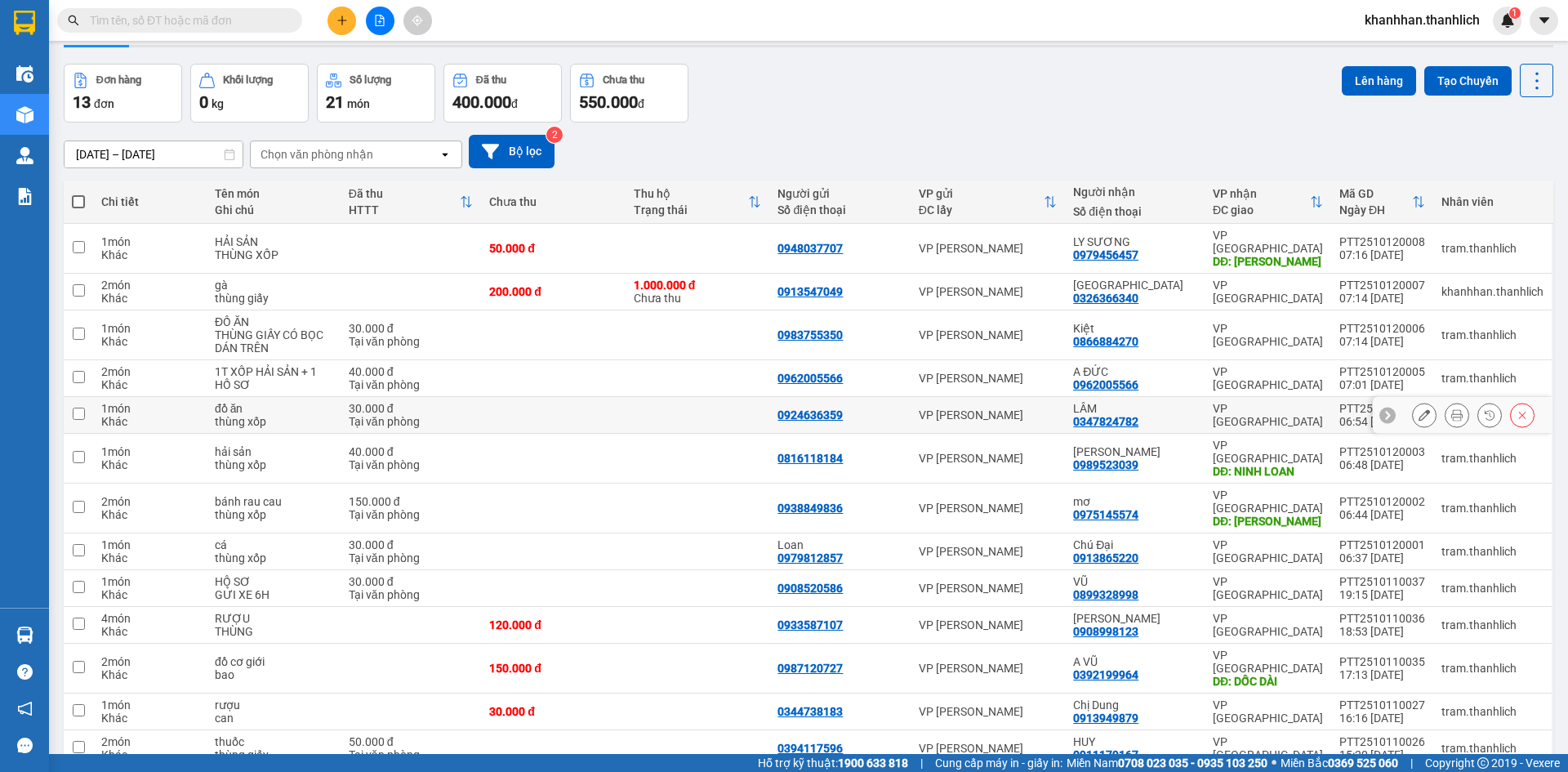
scroll to position [78, 0]
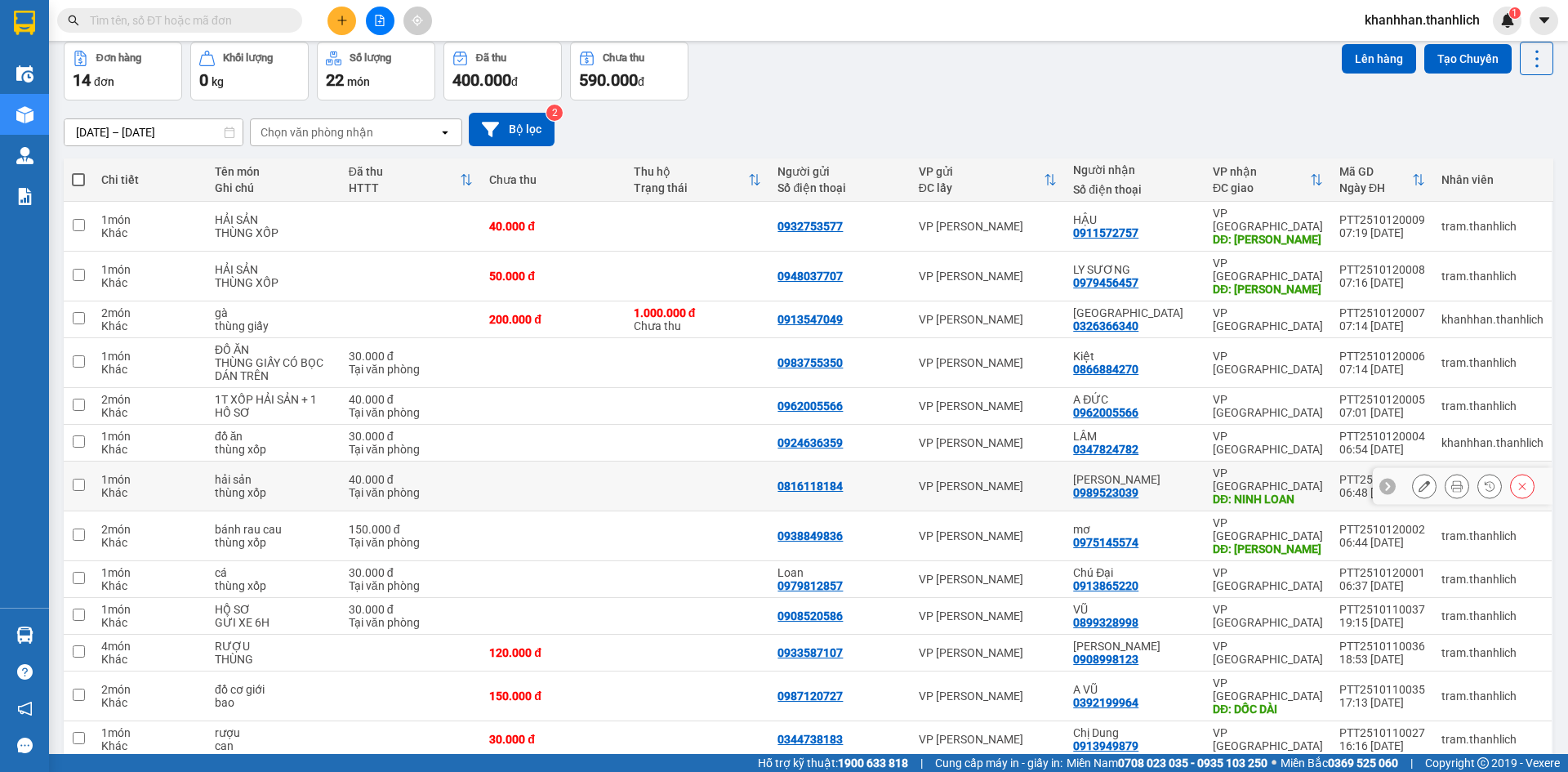
scroll to position [33, 0]
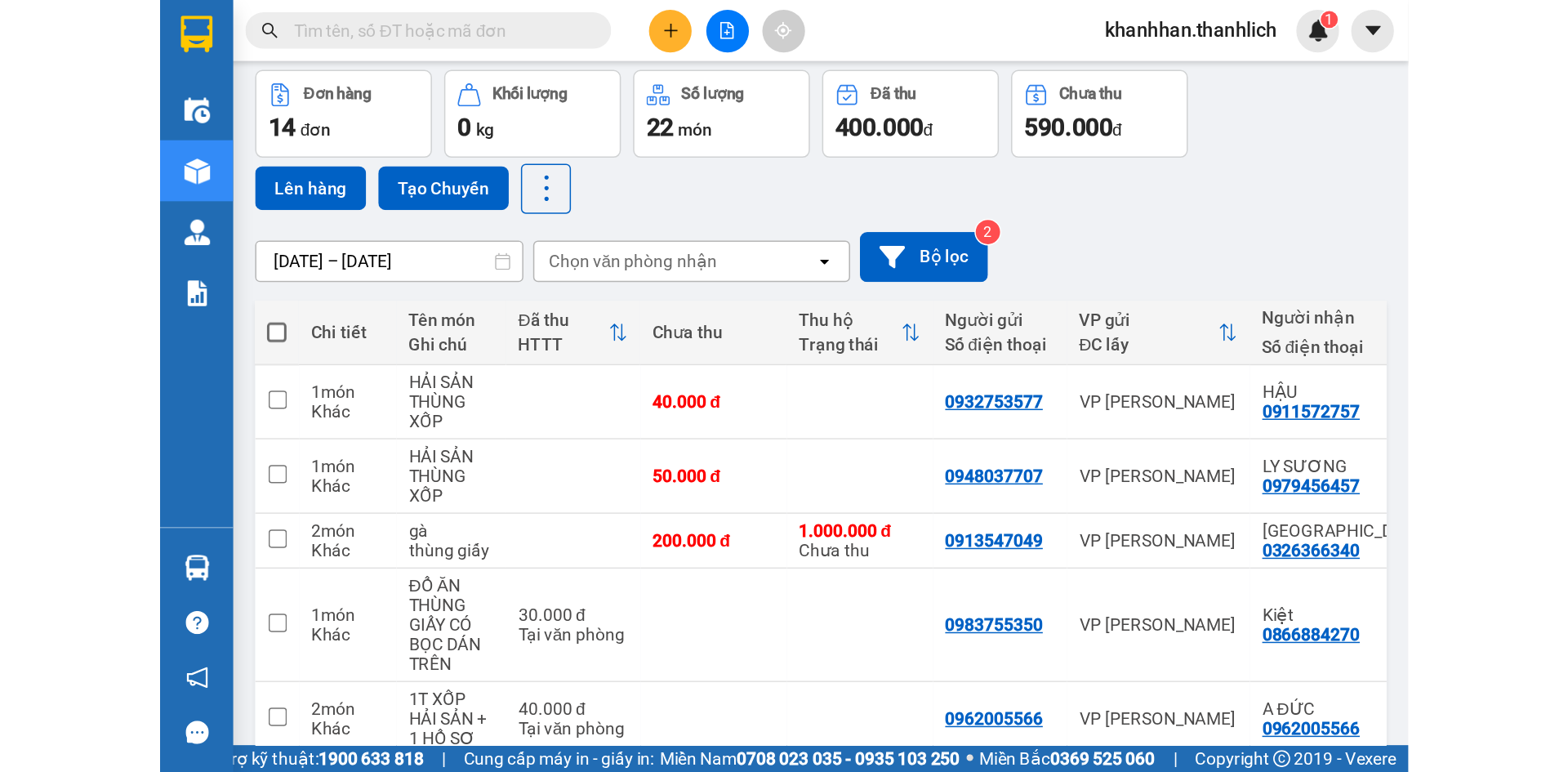
scroll to position [33, 0]
